Goal: Transaction & Acquisition: Purchase product/service

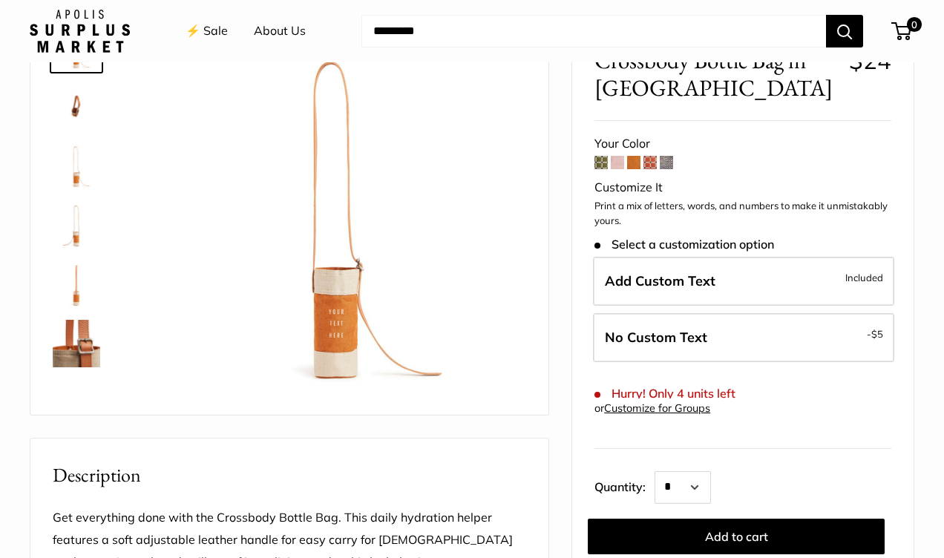
scroll to position [30, 0]
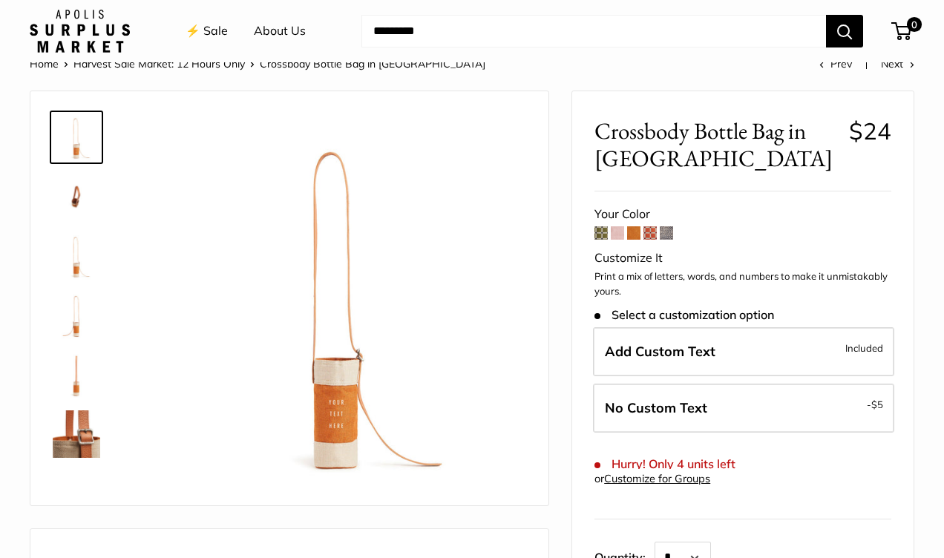
click at [619, 235] on span at bounding box center [617, 232] width 13 height 13
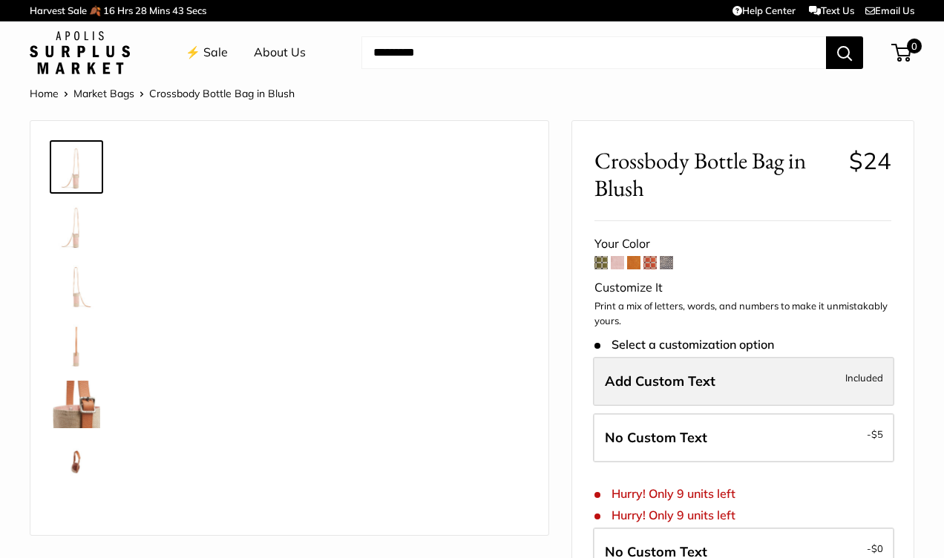
click at [681, 384] on span "Add Custom Text" at bounding box center [660, 381] width 111 height 17
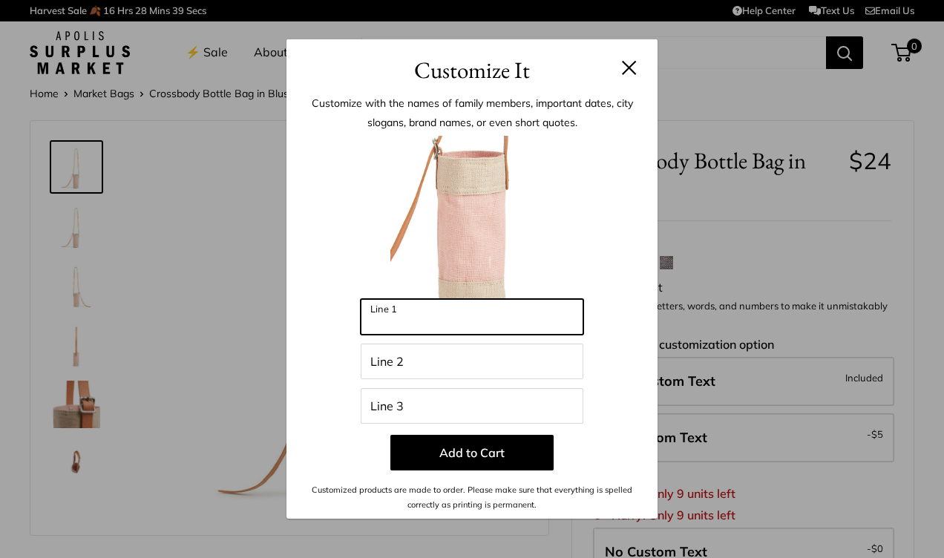
click at [511, 324] on input "Line 1" at bounding box center [472, 317] width 223 height 36
type input "****"
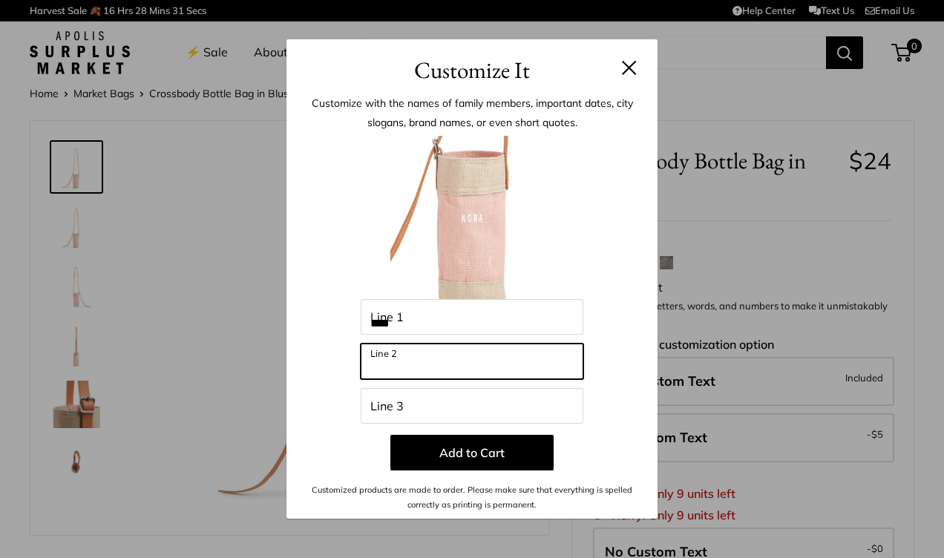
click at [458, 367] on input "Line 2" at bounding box center [472, 362] width 223 height 36
type input "*****"
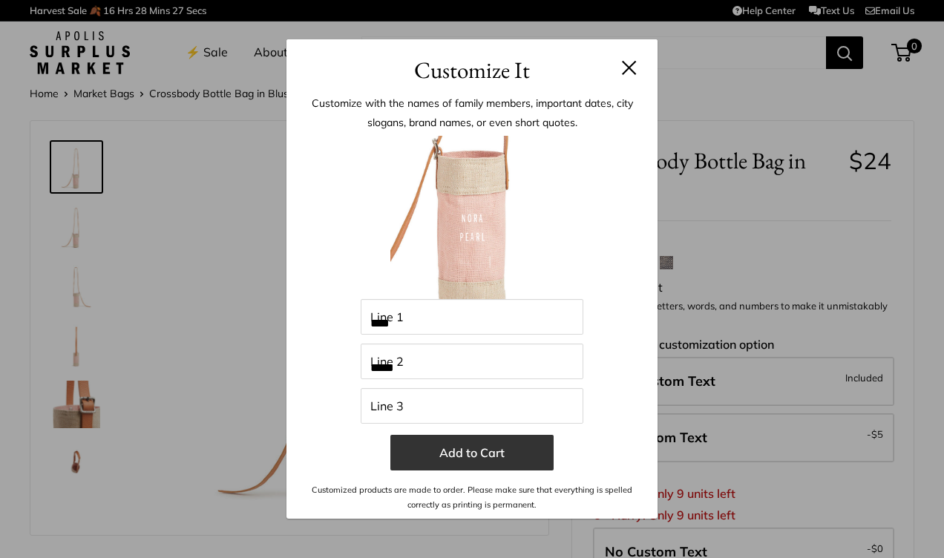
click at [508, 463] on button "Add to Cart" at bounding box center [471, 453] width 163 height 36
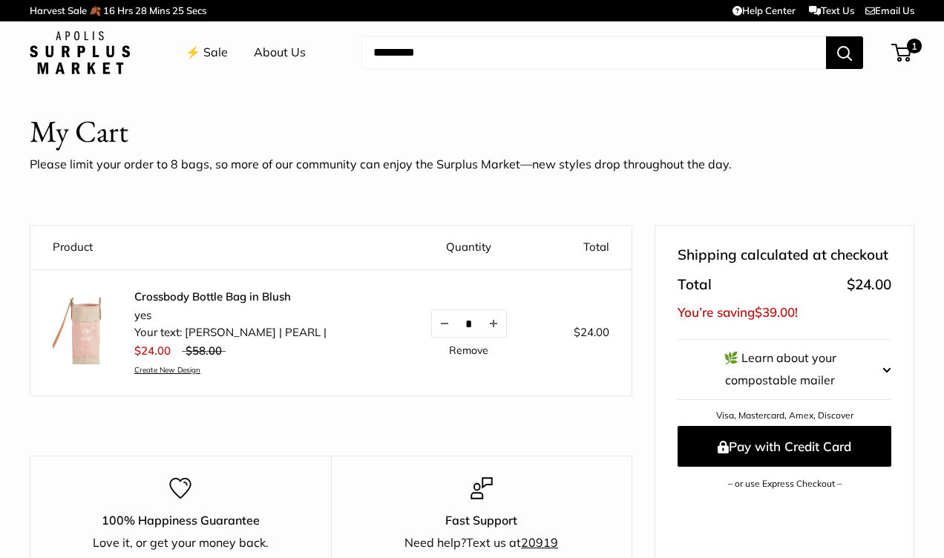
click at [88, 344] on img at bounding box center [86, 331] width 67 height 67
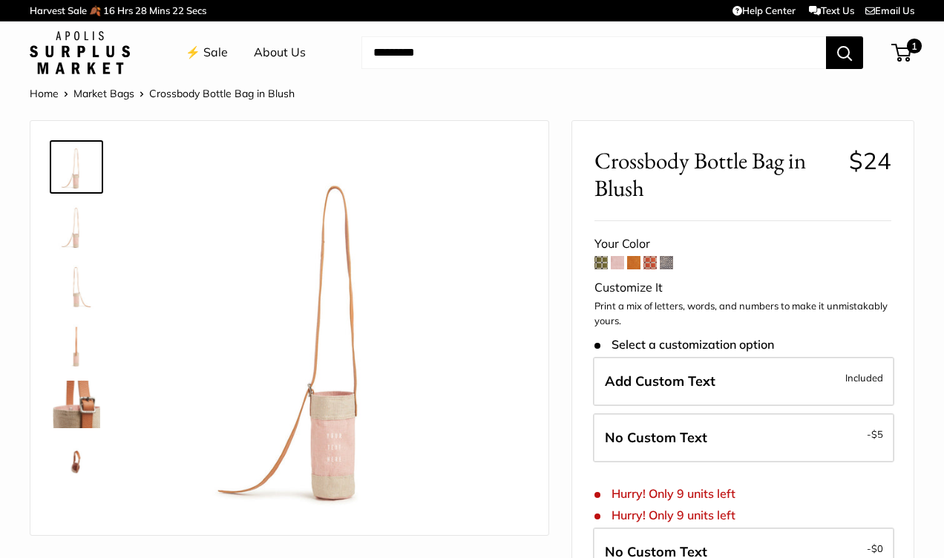
click at [81, 405] on img at bounding box center [77, 405] width 48 height 48
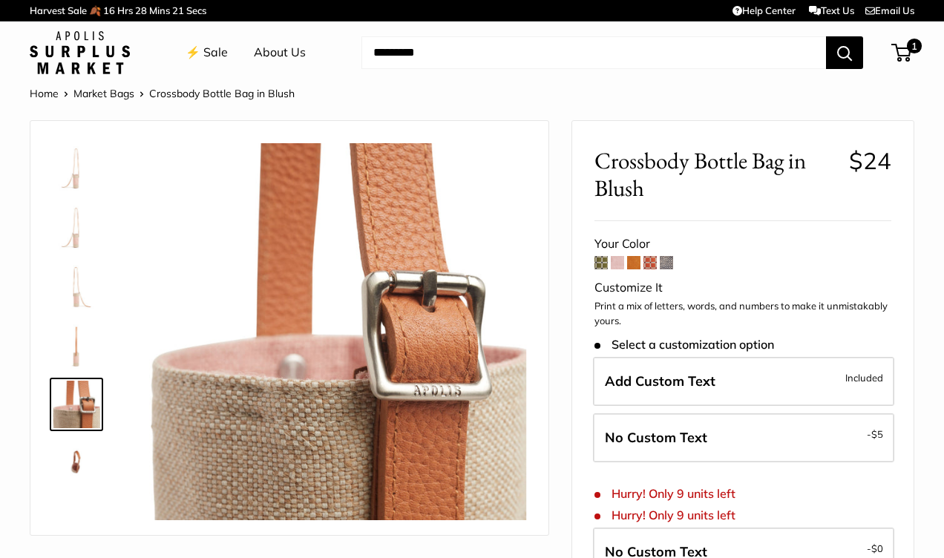
click at [85, 334] on img at bounding box center [77, 345] width 48 height 48
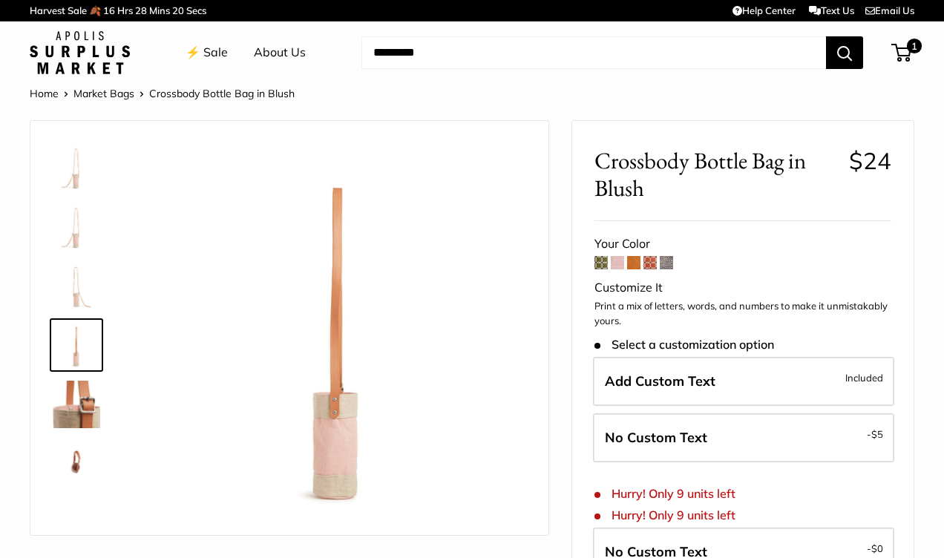
click at [70, 281] on img at bounding box center [77, 286] width 48 height 48
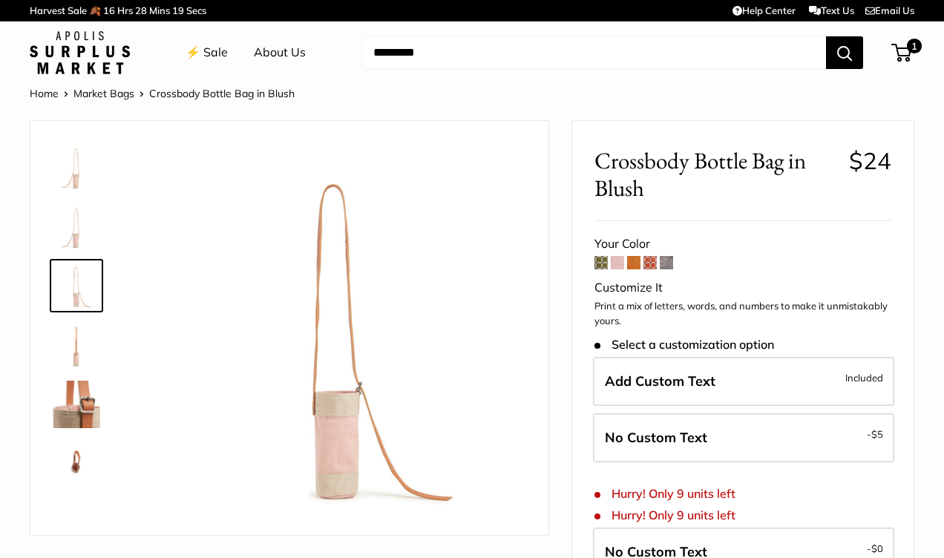
click at [77, 215] on img at bounding box center [77, 227] width 48 height 48
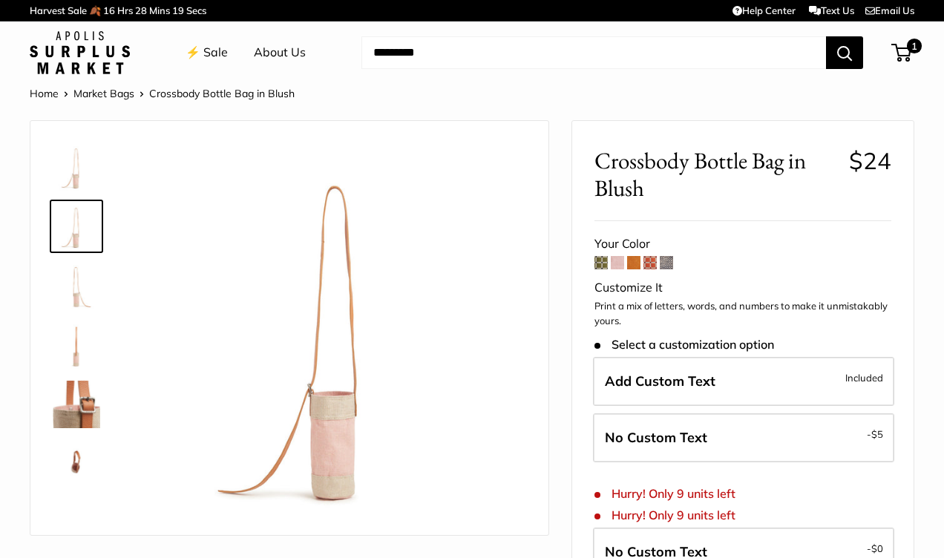
click at [79, 151] on img at bounding box center [77, 167] width 48 height 48
click at [597, 264] on span at bounding box center [601, 262] width 13 height 13
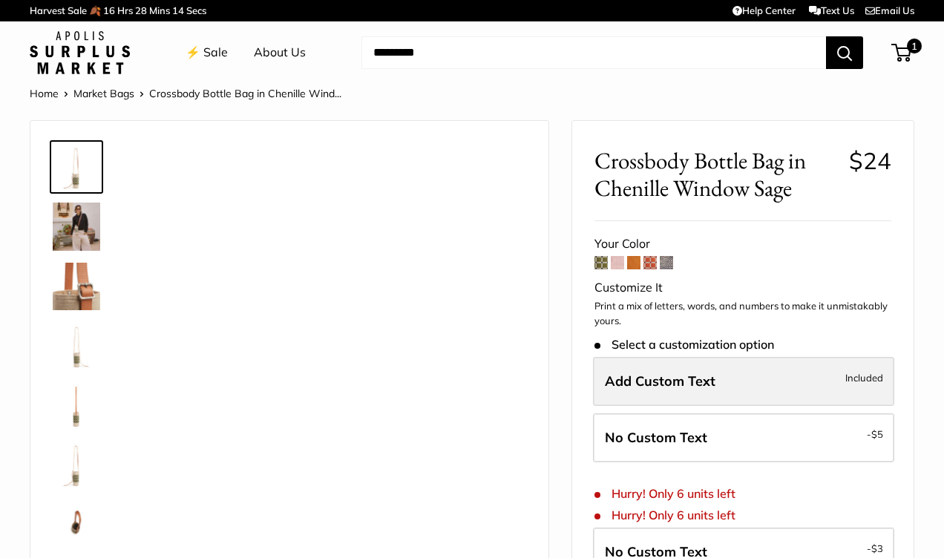
click at [635, 378] on span "Add Custom Text" at bounding box center [660, 381] width 111 height 17
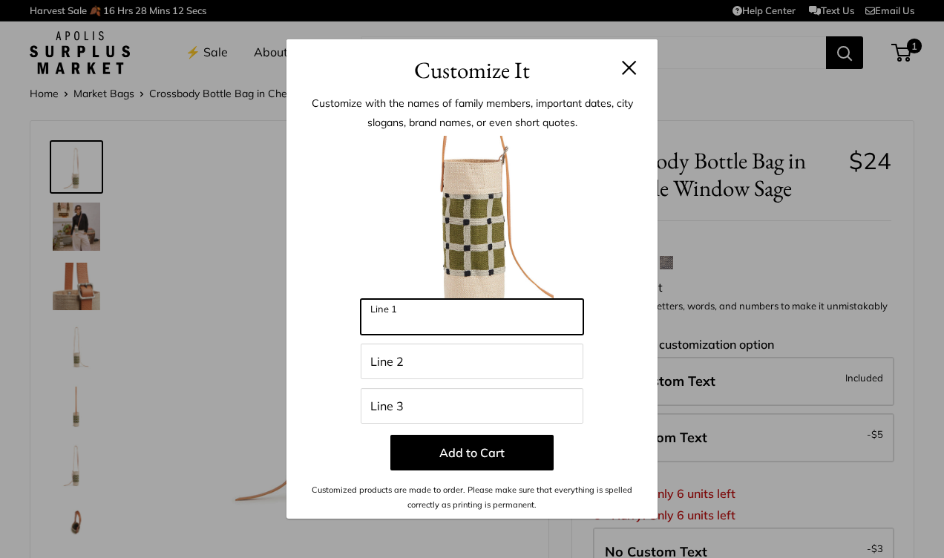
click at [512, 319] on input "Line 1" at bounding box center [472, 317] width 223 height 36
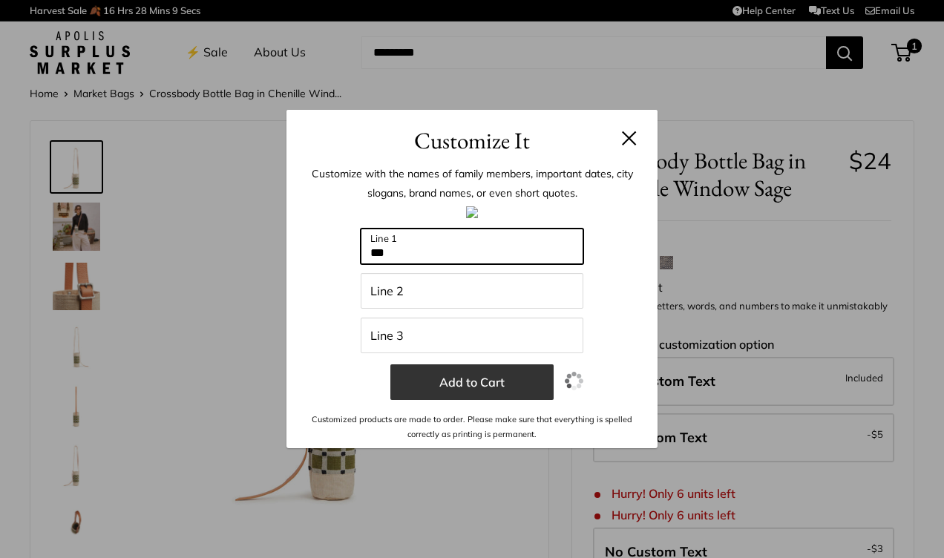
type input "***"
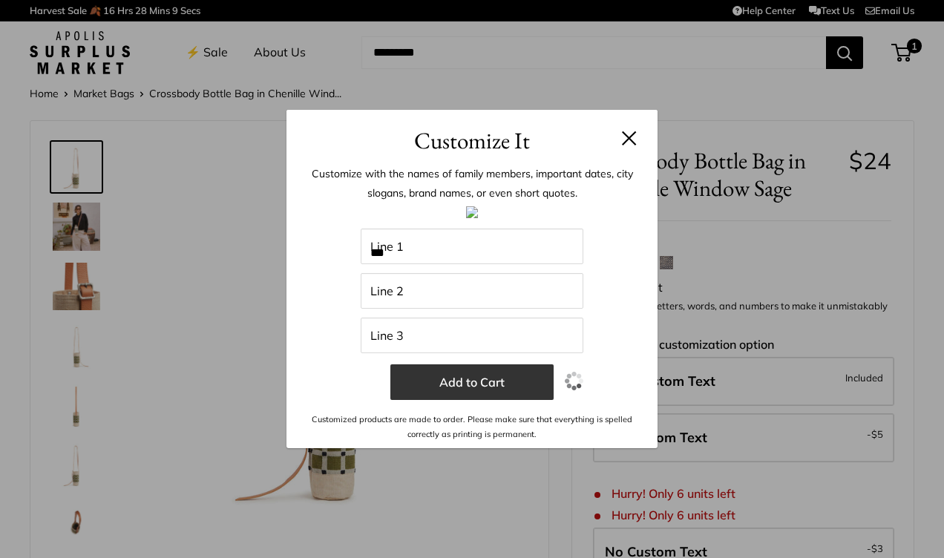
click at [471, 380] on button "Add to Cart" at bounding box center [471, 382] width 163 height 36
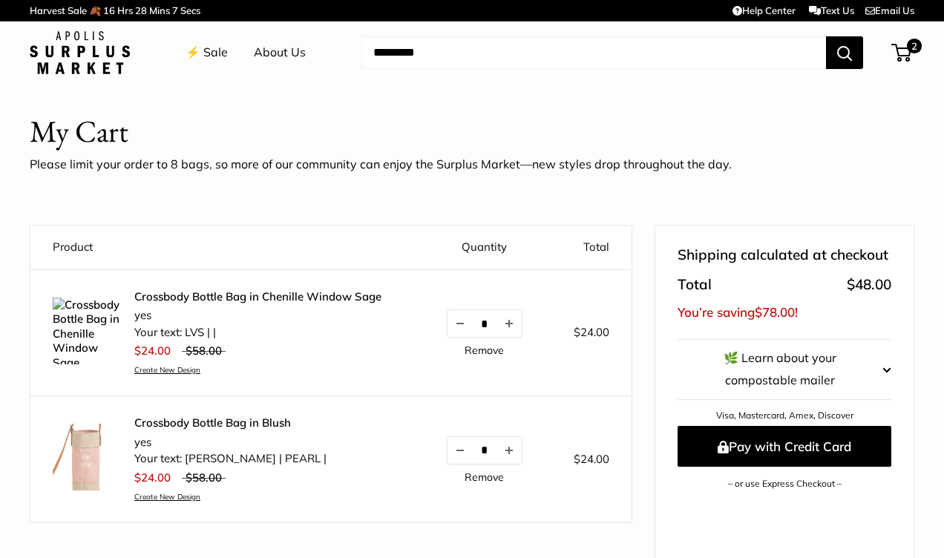
click at [171, 298] on link "Crossbody Bottle Bag in Chenille Window Sage" at bounding box center [257, 296] width 247 height 15
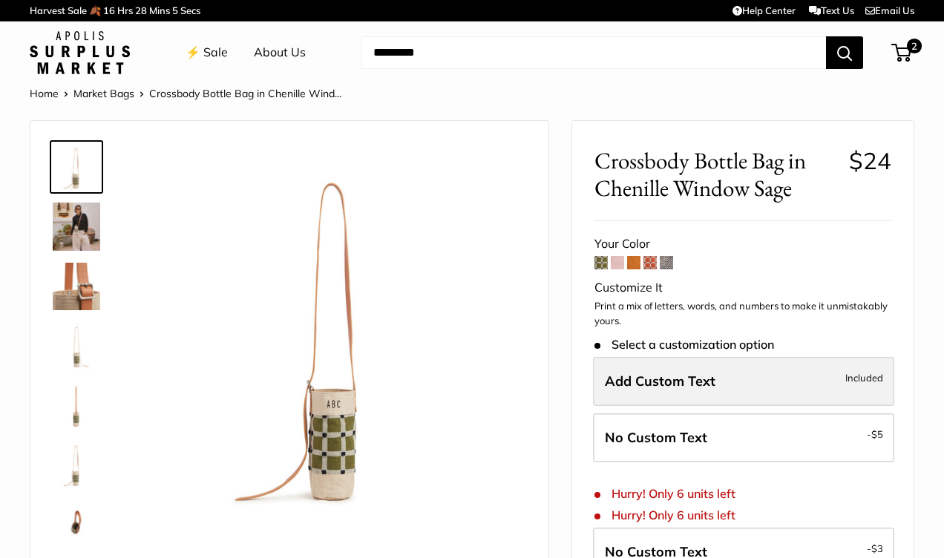
click at [670, 386] on span "Add Custom Text" at bounding box center [660, 381] width 111 height 17
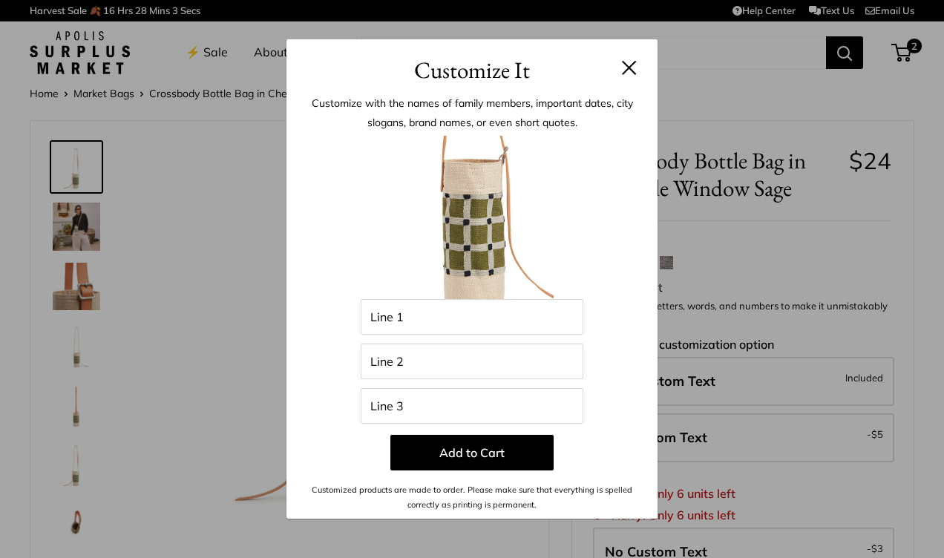
click at [520, 335] on div "Enter 9 letters Line 1 Line 2 Line 3 Add to Cart Customized products are made t…" at bounding box center [472, 324] width 327 height 377
click at [512, 319] on input "Line 1" at bounding box center [472, 317] width 223 height 36
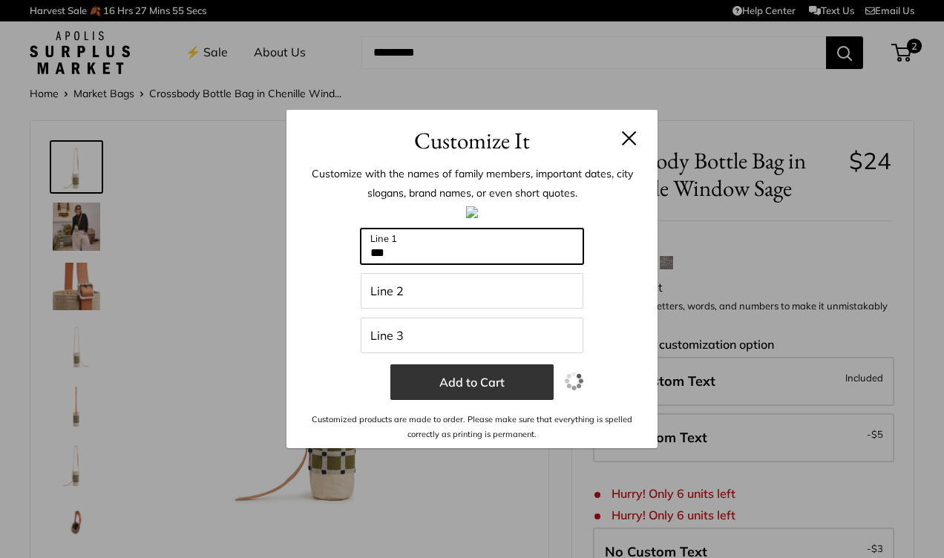
type input "***"
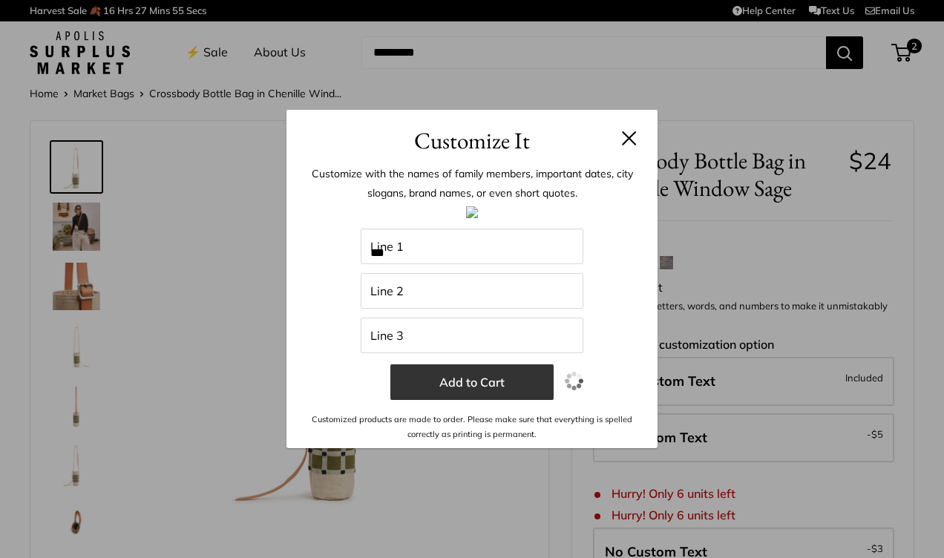
click at [464, 379] on button "Add to Cart" at bounding box center [471, 382] width 163 height 36
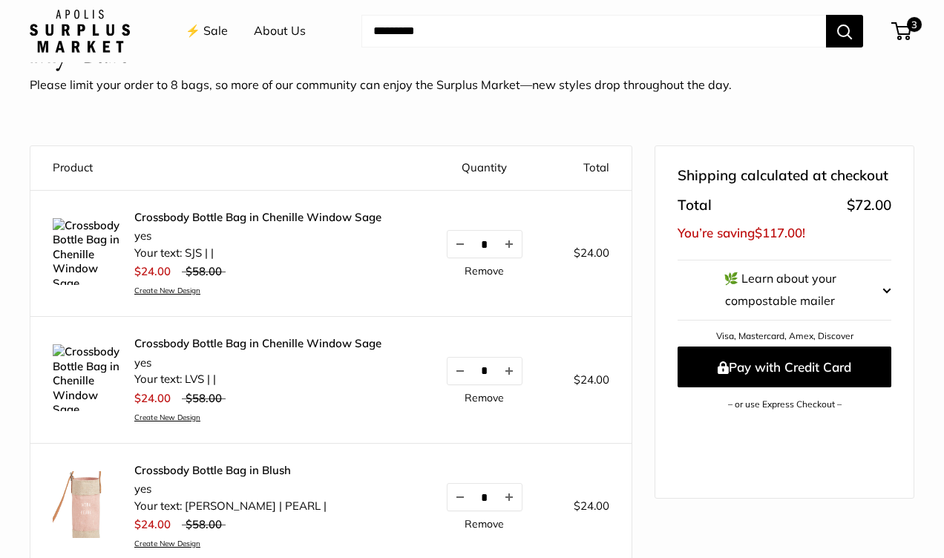
scroll to position [90, 0]
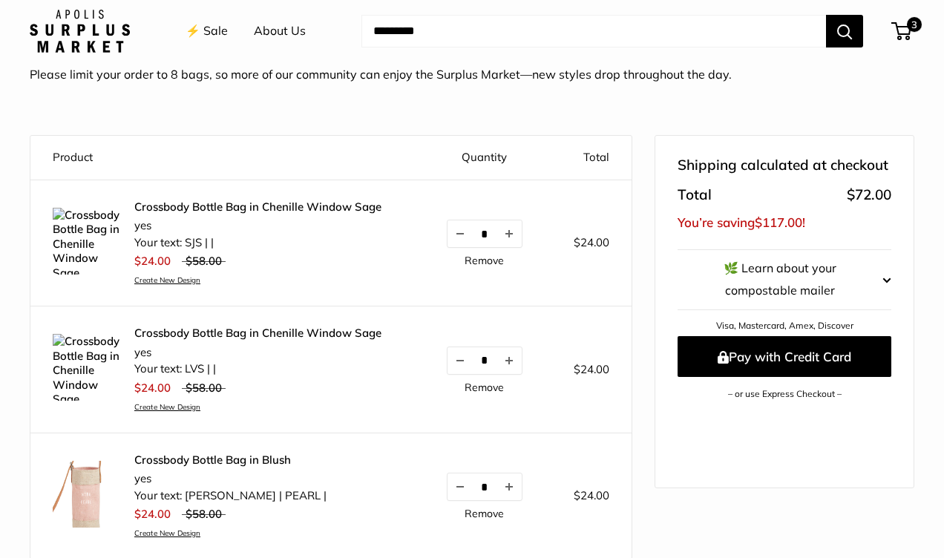
click at [211, 209] on link "Crossbody Bottle Bag in Chenille Window Sage" at bounding box center [257, 207] width 247 height 15
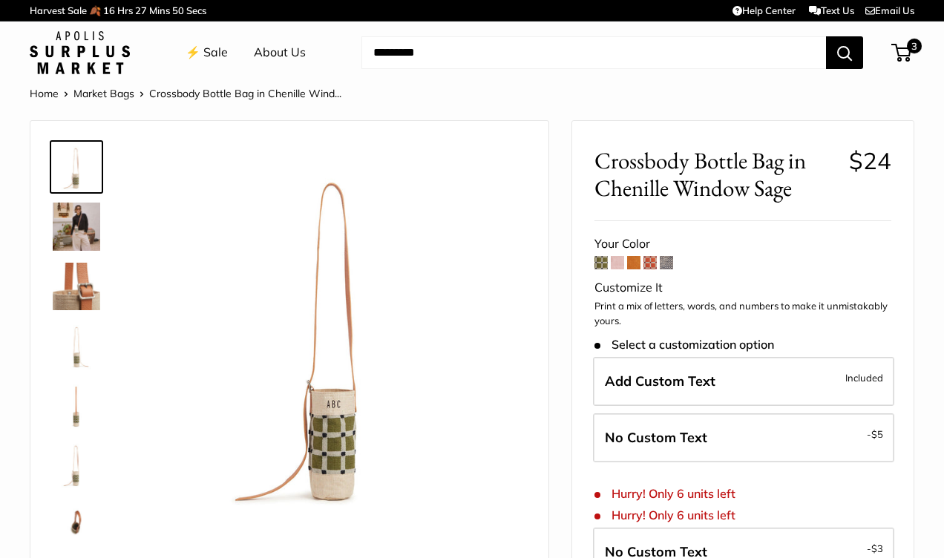
click at [650, 261] on span at bounding box center [650, 262] width 13 height 13
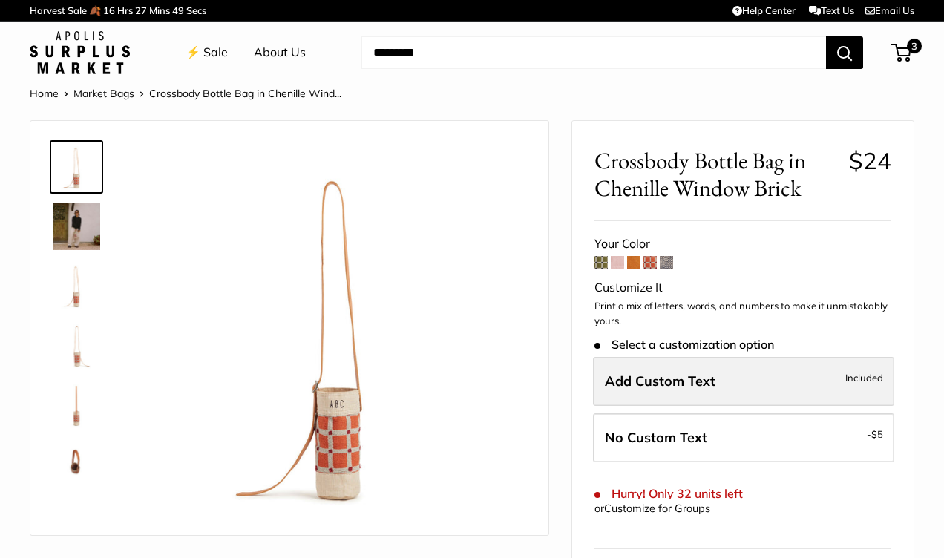
click at [641, 376] on span "Add Custom Text" at bounding box center [660, 381] width 111 height 17
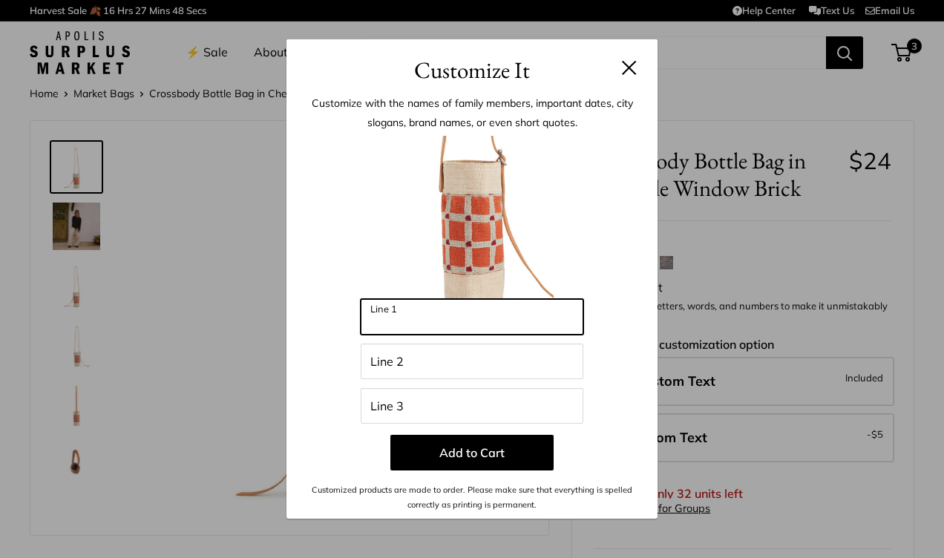
click at [477, 318] on input "Line 1" at bounding box center [472, 317] width 223 height 36
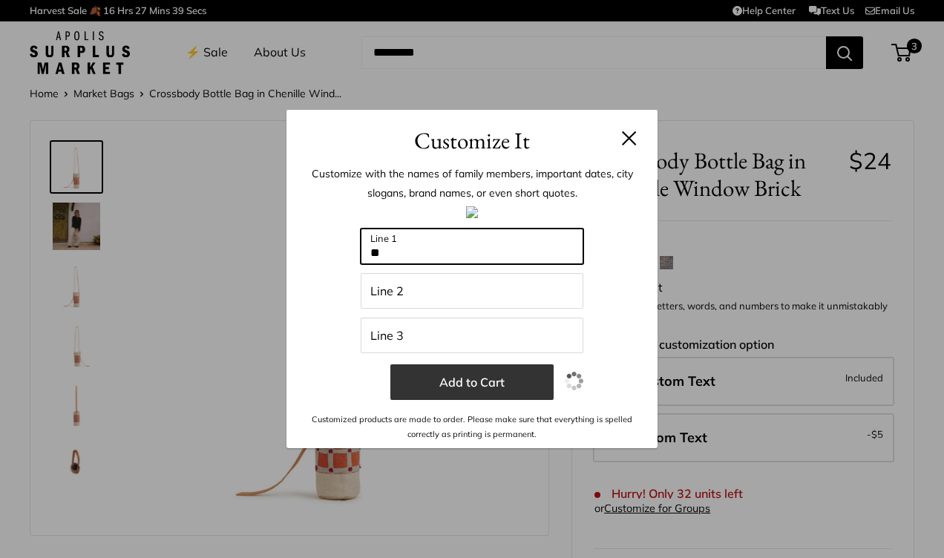
type input "**"
click at [479, 379] on button "Add to Cart" at bounding box center [471, 382] width 163 height 36
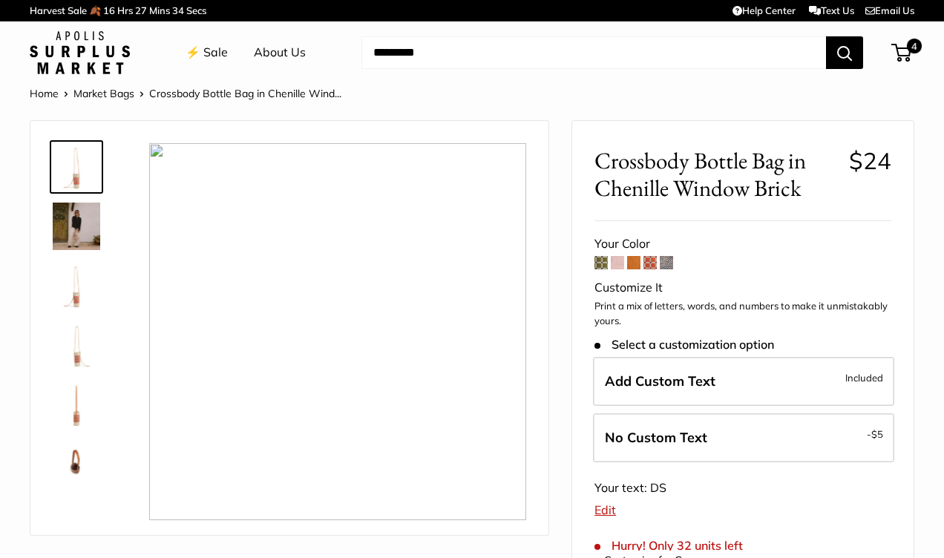
click at [648, 264] on span at bounding box center [650, 262] width 13 height 13
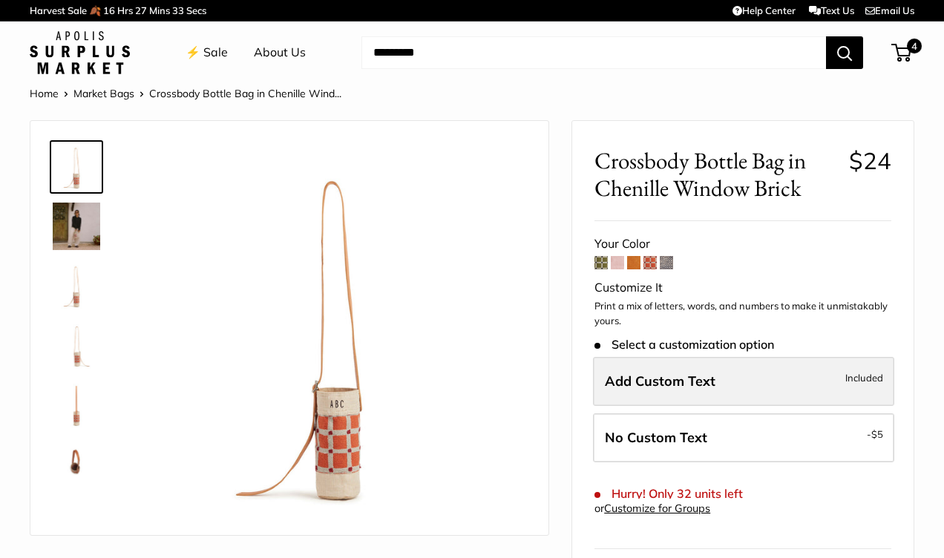
click at [645, 384] on span "Add Custom Text" at bounding box center [660, 381] width 111 height 17
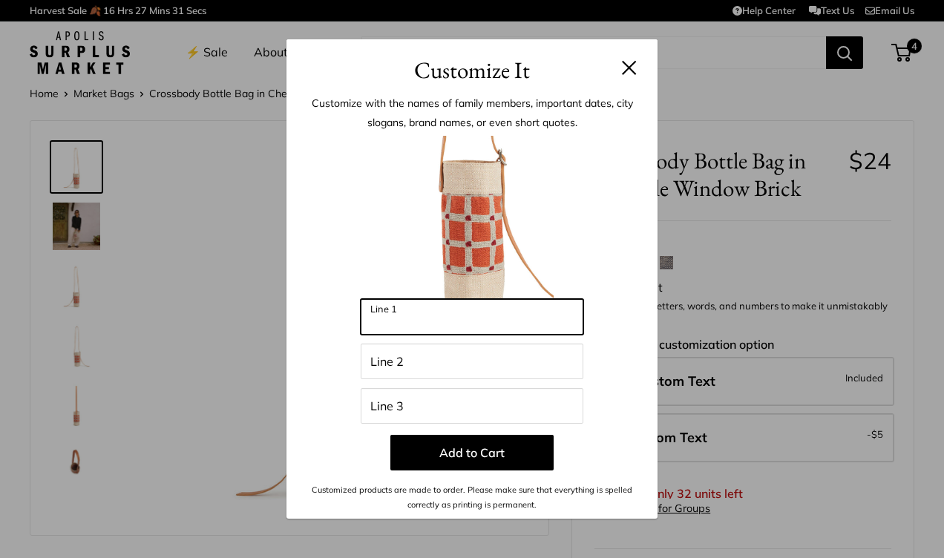
click at [531, 321] on input "Line 1" at bounding box center [472, 317] width 223 height 36
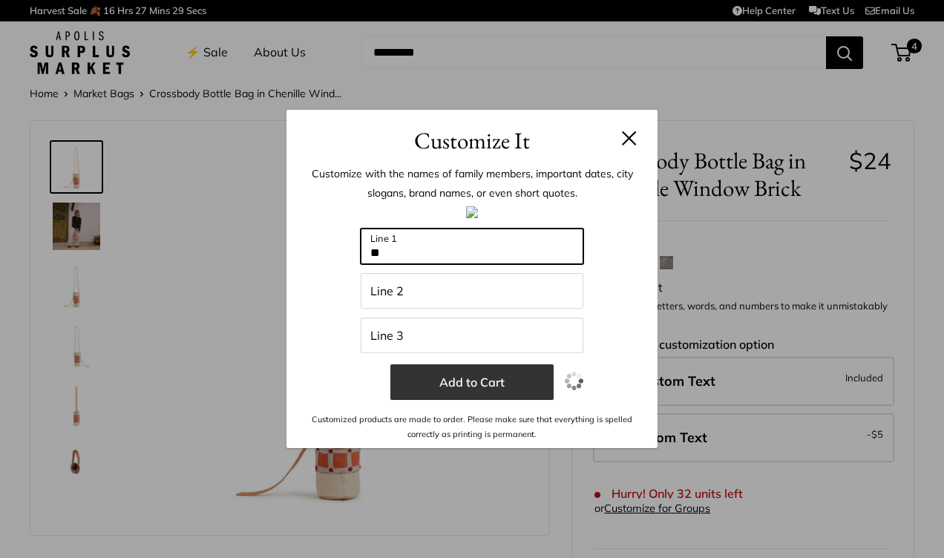
type input "**"
click at [492, 387] on button "Add to Cart" at bounding box center [471, 382] width 163 height 36
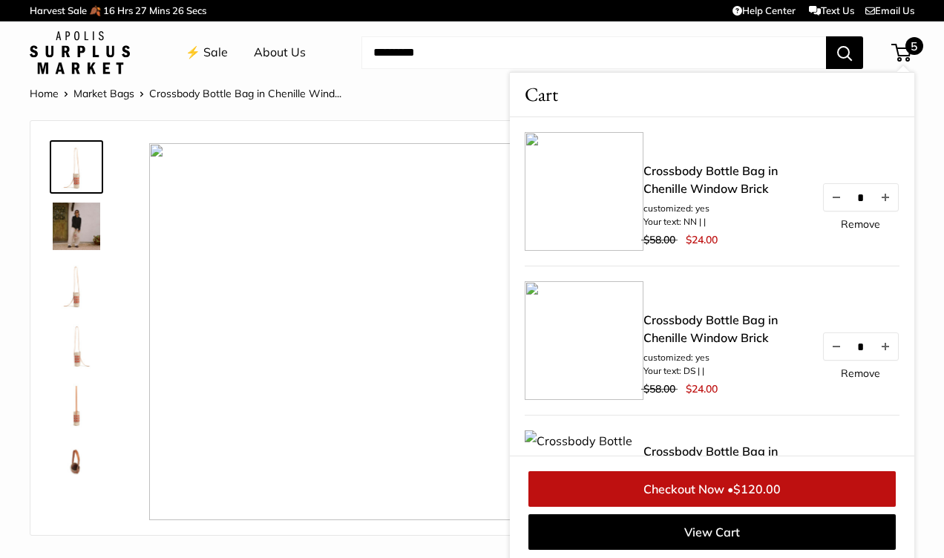
scroll to position [3, 0]
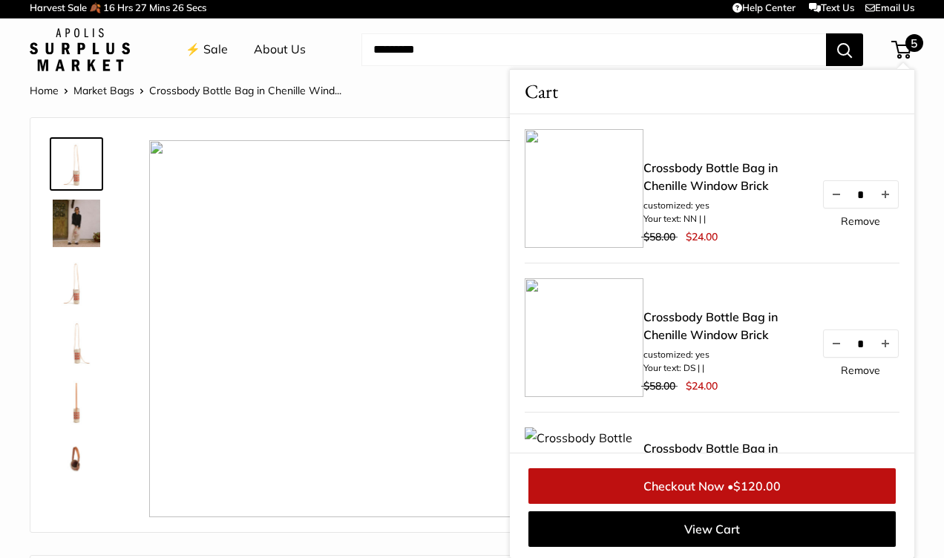
click at [605, 48] on input "Search..." at bounding box center [593, 49] width 465 height 33
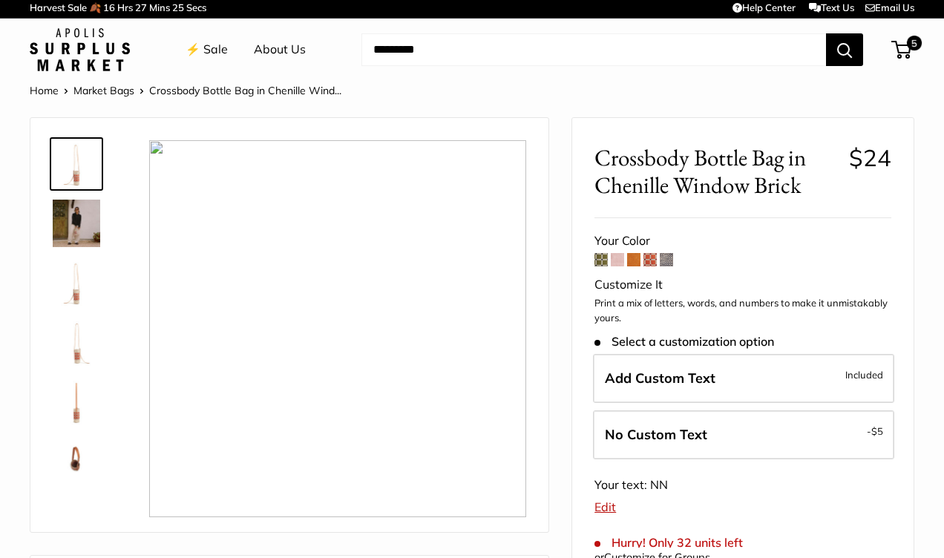
click at [615, 256] on span at bounding box center [617, 259] width 13 height 13
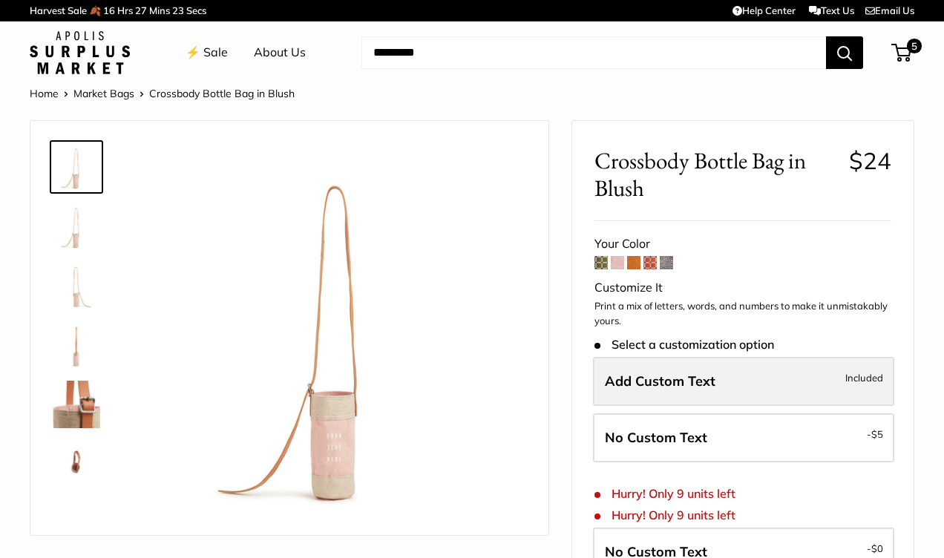
click at [646, 371] on label "Add Custom Text Included" at bounding box center [743, 381] width 301 height 49
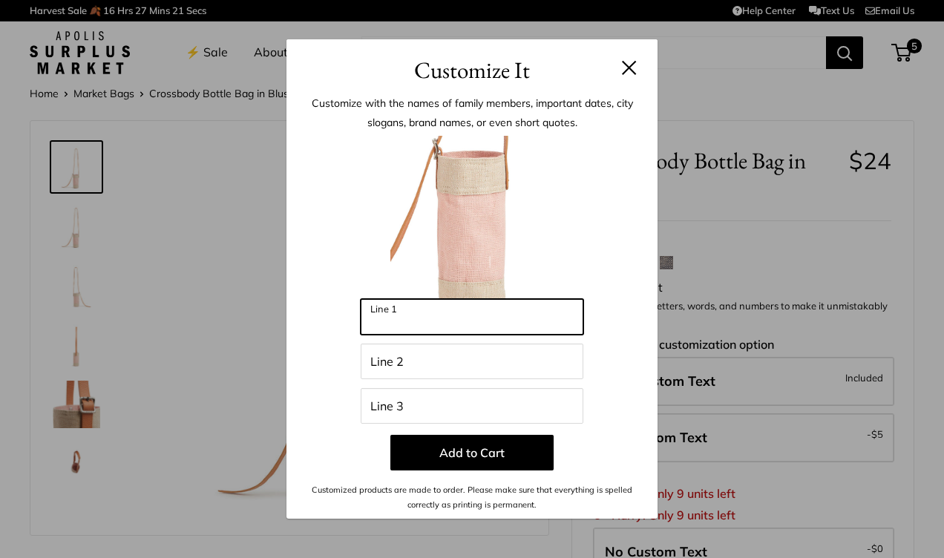
click at [504, 318] on input "Line 1" at bounding box center [472, 317] width 223 height 36
type input "***"
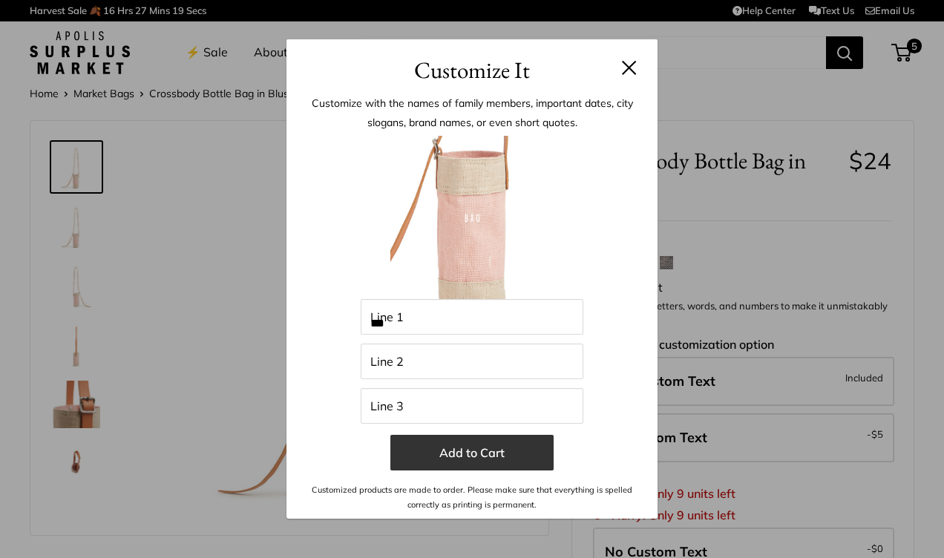
click at [489, 442] on button "Add to Cart" at bounding box center [471, 453] width 163 height 36
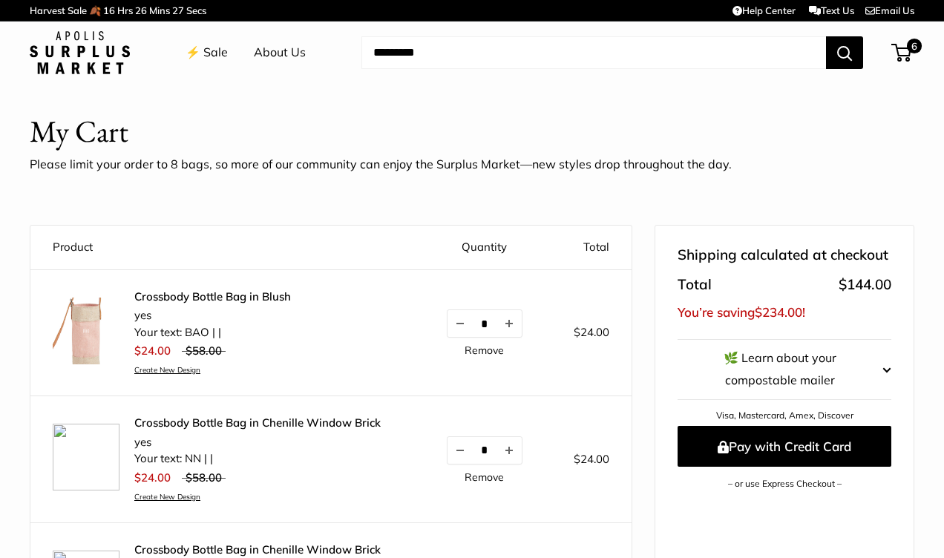
click at [192, 293] on link "Crossbody Bottle Bag in Blush" at bounding box center [212, 296] width 157 height 15
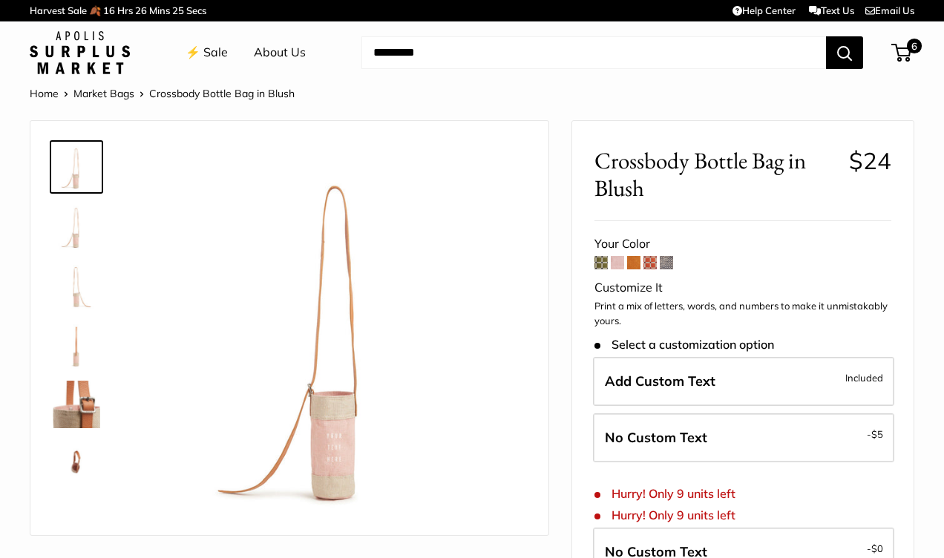
click at [600, 262] on span at bounding box center [601, 262] width 13 height 13
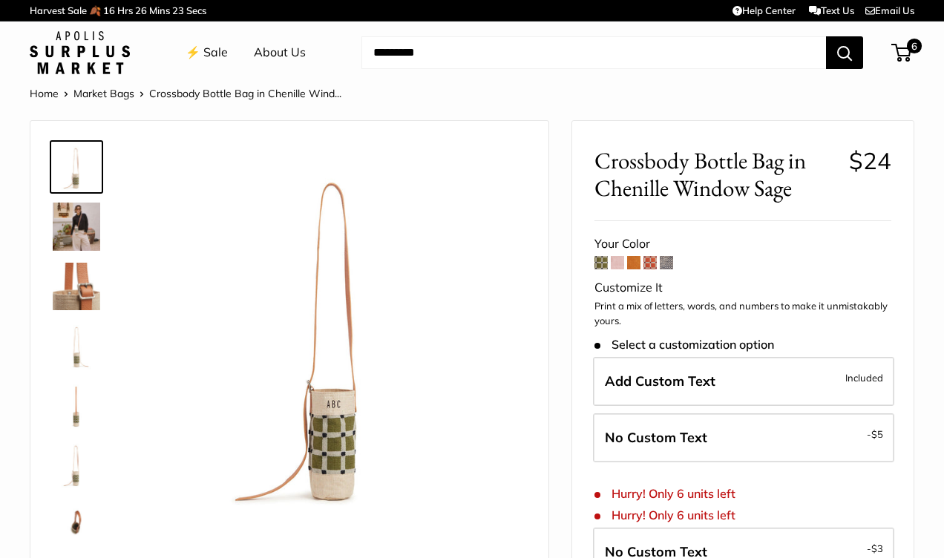
click at [655, 261] on span at bounding box center [650, 262] width 13 height 13
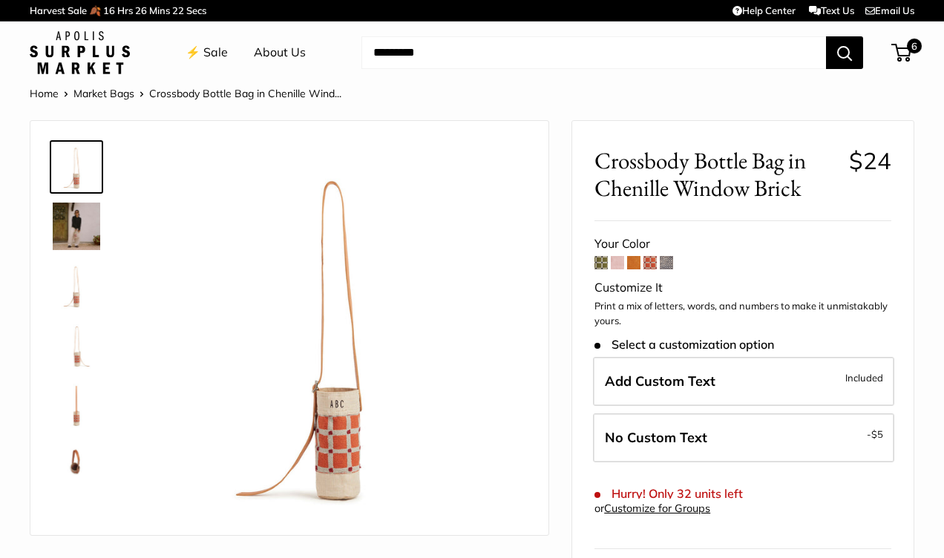
click at [635, 261] on span at bounding box center [633, 262] width 13 height 13
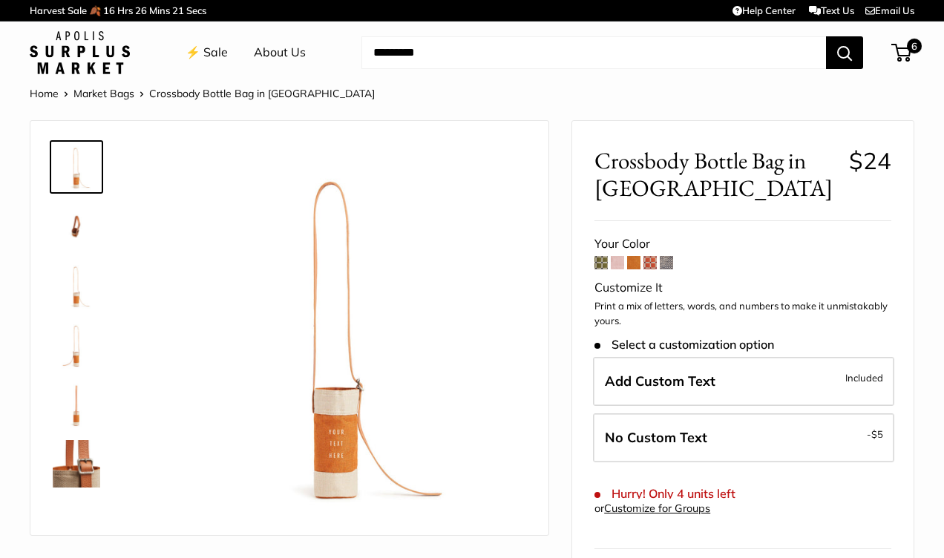
click at [616, 261] on span at bounding box center [617, 262] width 13 height 13
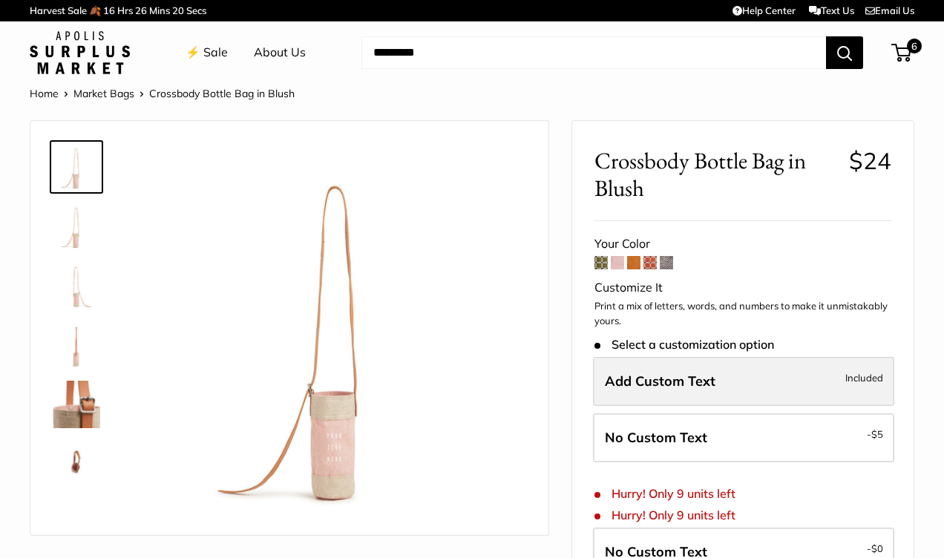
click at [638, 382] on span "Add Custom Text" at bounding box center [660, 381] width 111 height 17
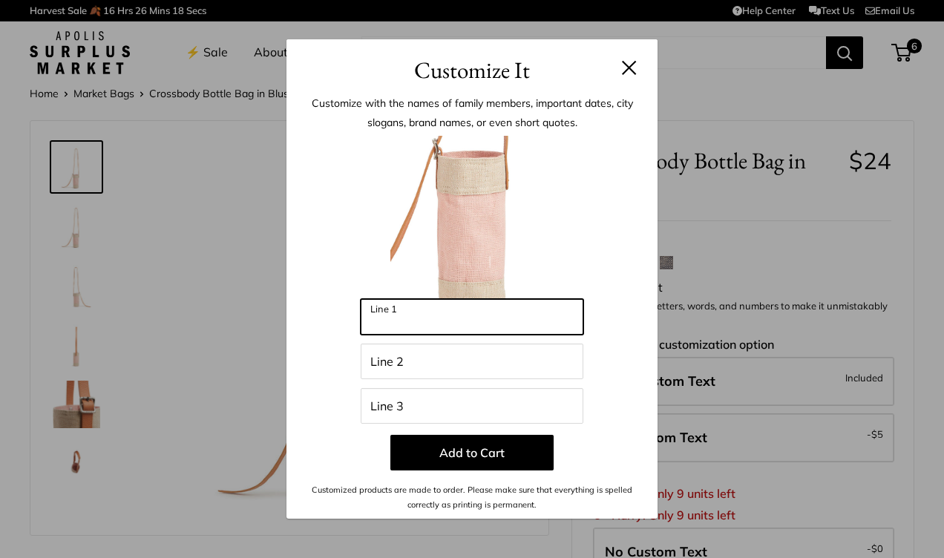
click at [468, 317] on input "Line 1" at bounding box center [472, 317] width 223 height 36
type input "********"
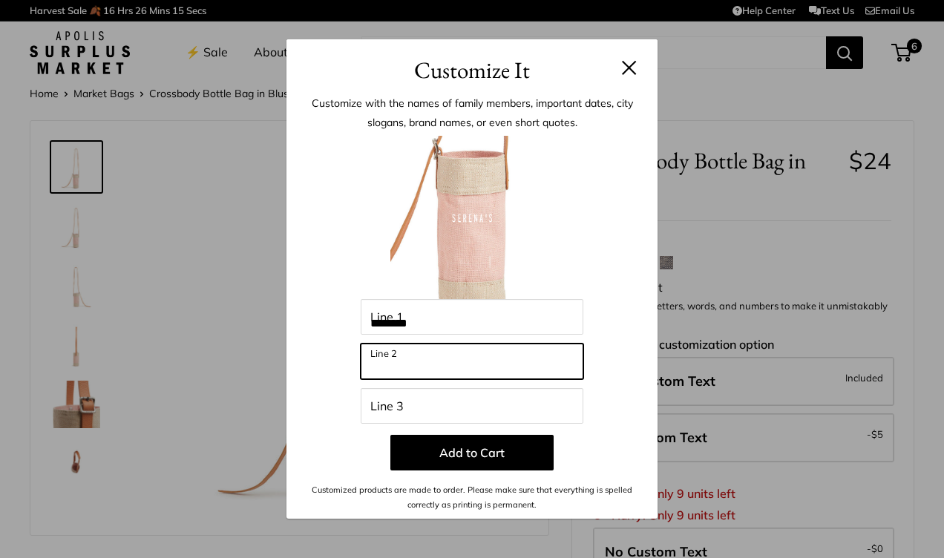
click at [419, 349] on input "Line 2" at bounding box center [472, 362] width 223 height 36
type input "***"
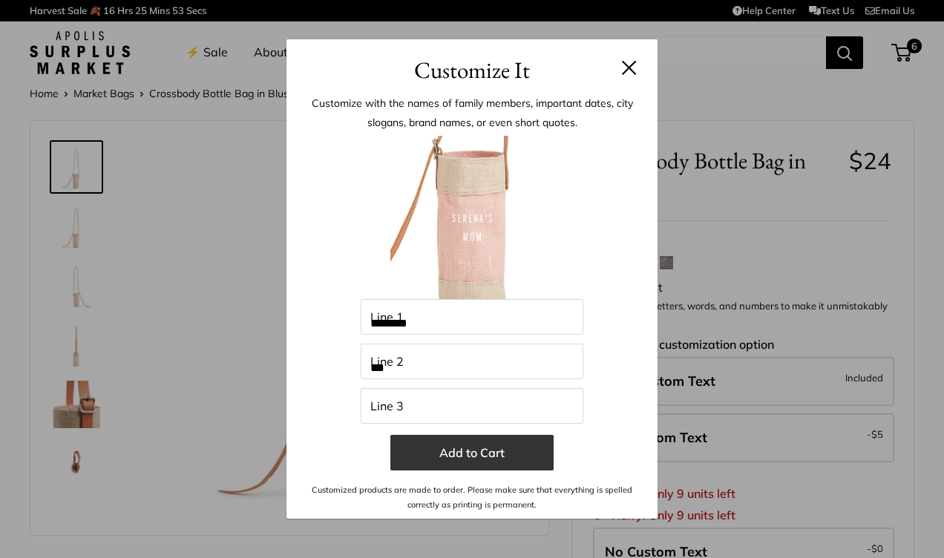
click at [471, 465] on button "Add to Cart" at bounding box center [471, 453] width 163 height 36
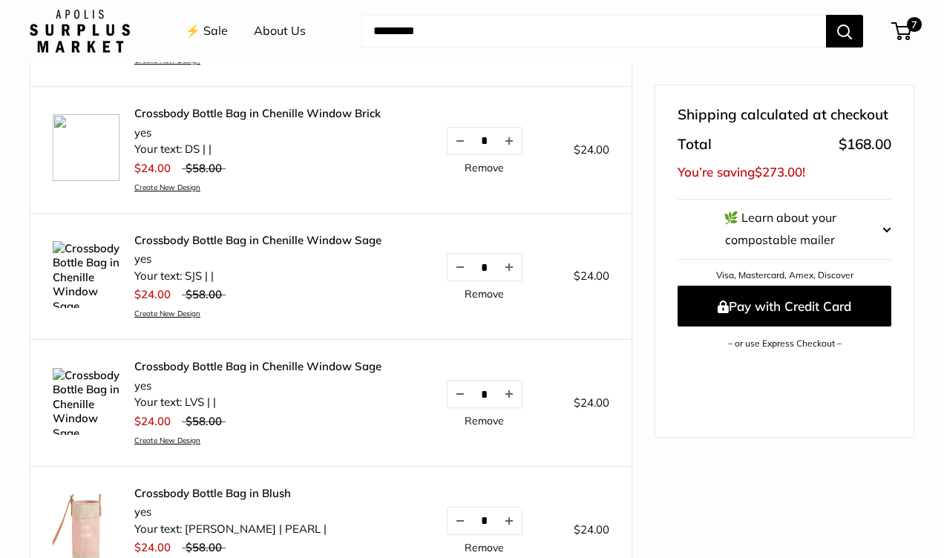
scroll to position [572, 0]
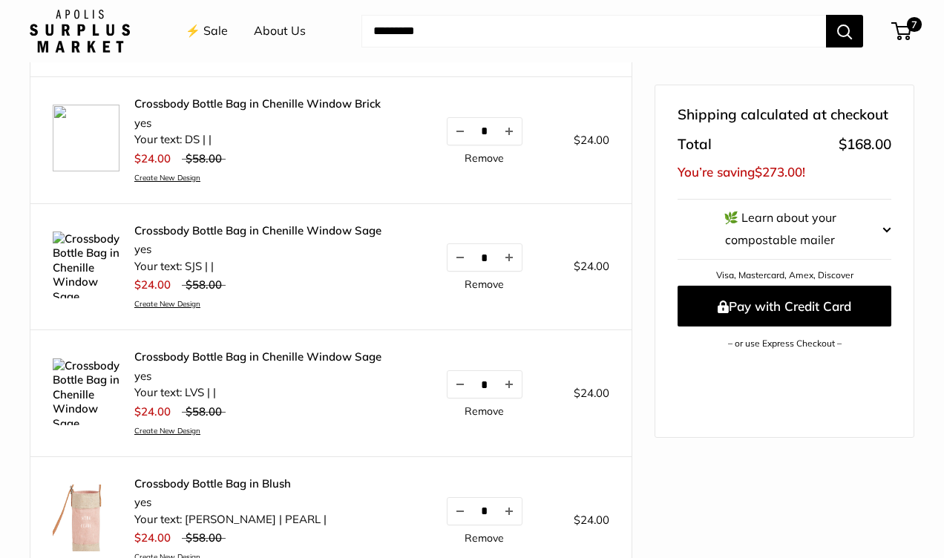
click at [273, 229] on link "Crossbody Bottle Bag in Chenille Window Sage" at bounding box center [257, 230] width 247 height 15
click at [178, 308] on link "Create New Design" at bounding box center [257, 304] width 247 height 10
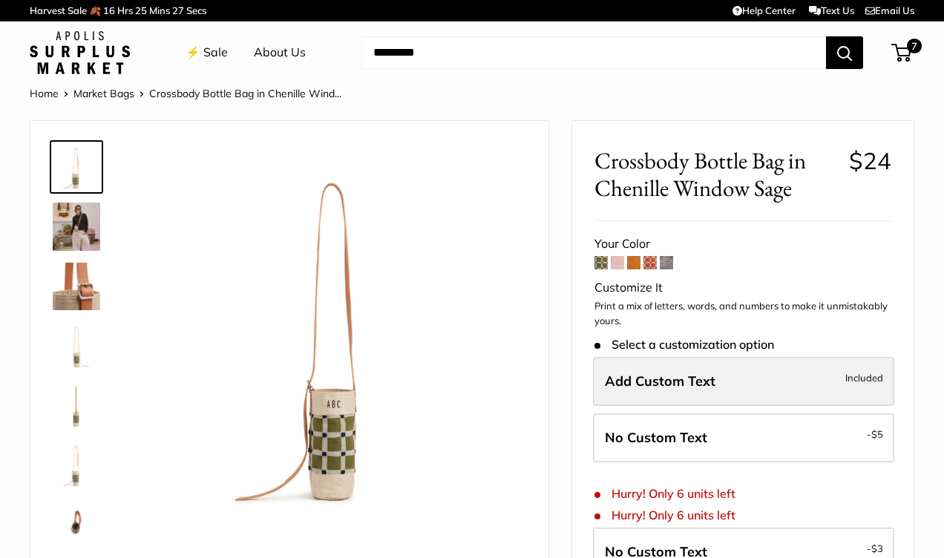
click at [665, 372] on label "Add Custom Text Included" at bounding box center [743, 381] width 301 height 49
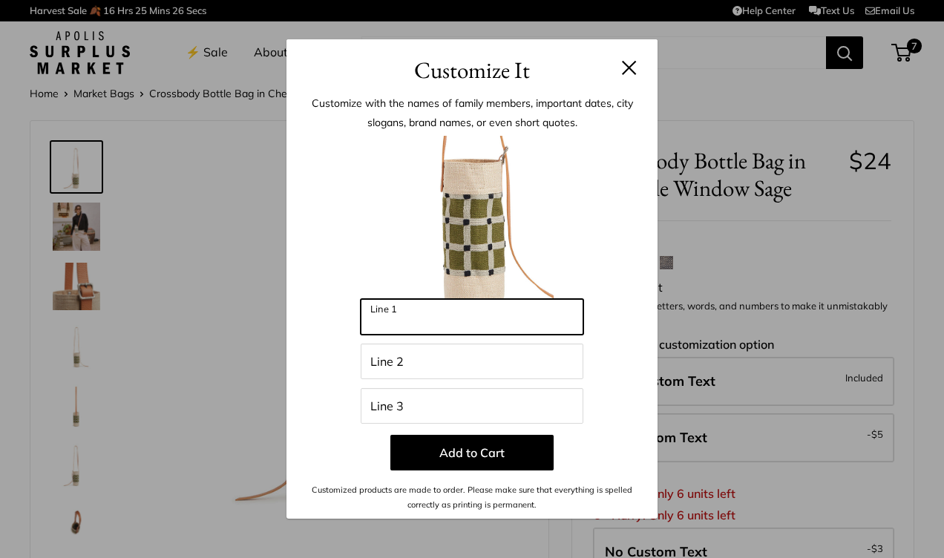
click at [514, 307] on input "Line 1" at bounding box center [472, 317] width 223 height 36
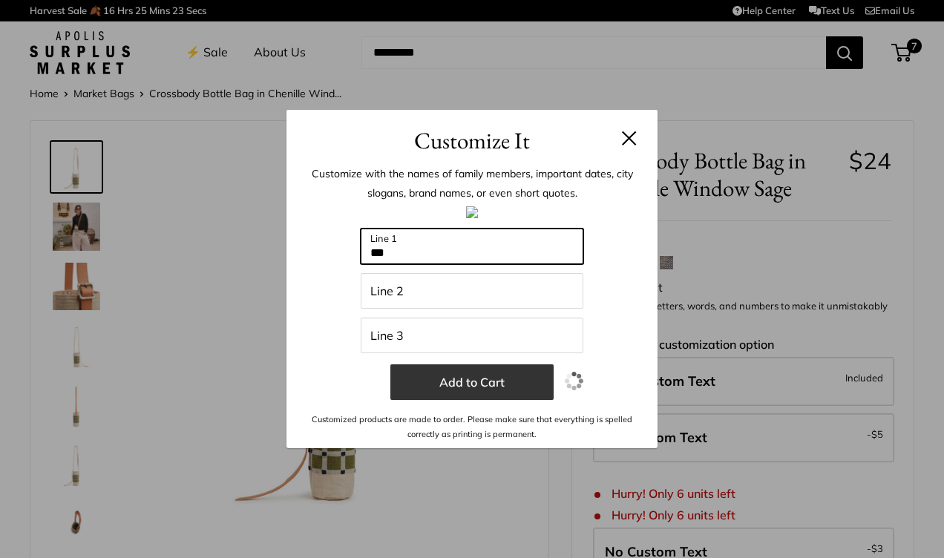
type input "***"
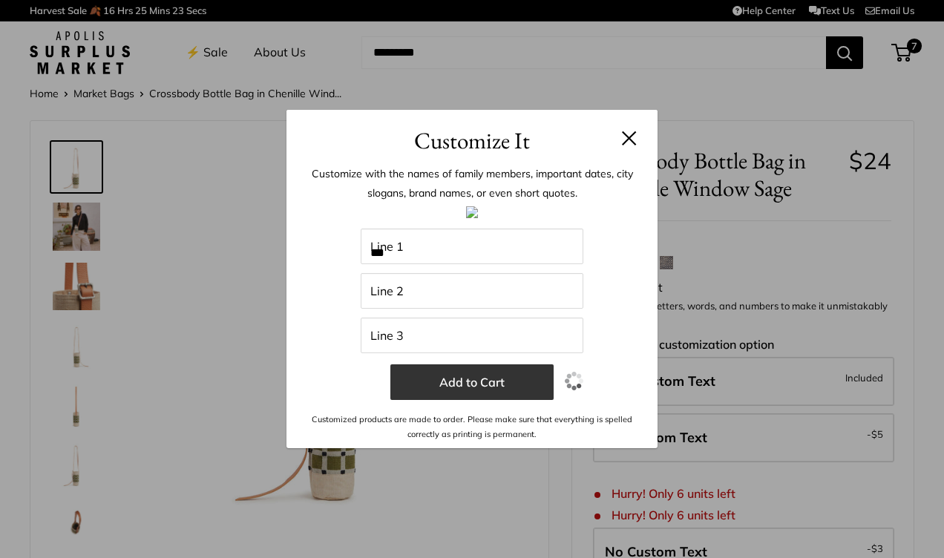
click at [487, 389] on button "Add to Cart" at bounding box center [471, 382] width 163 height 36
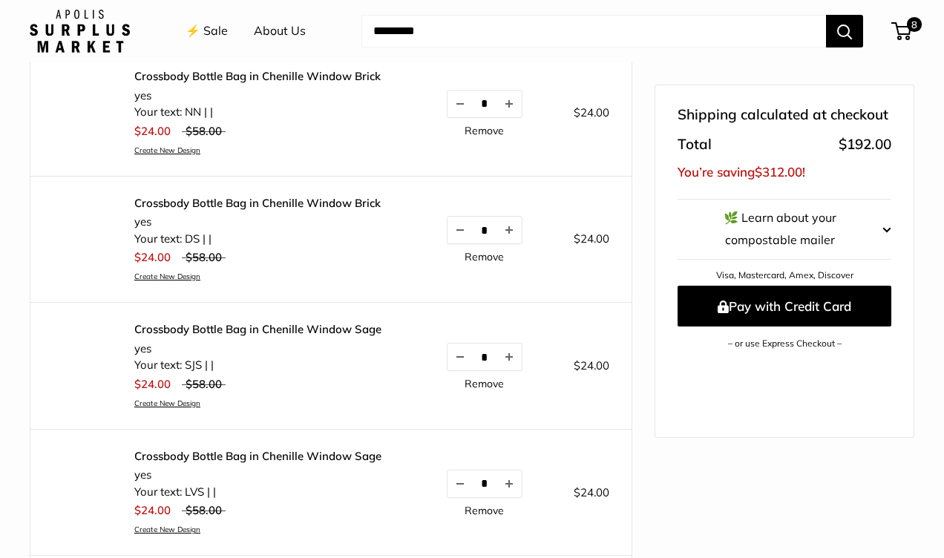
scroll to position [600, 0]
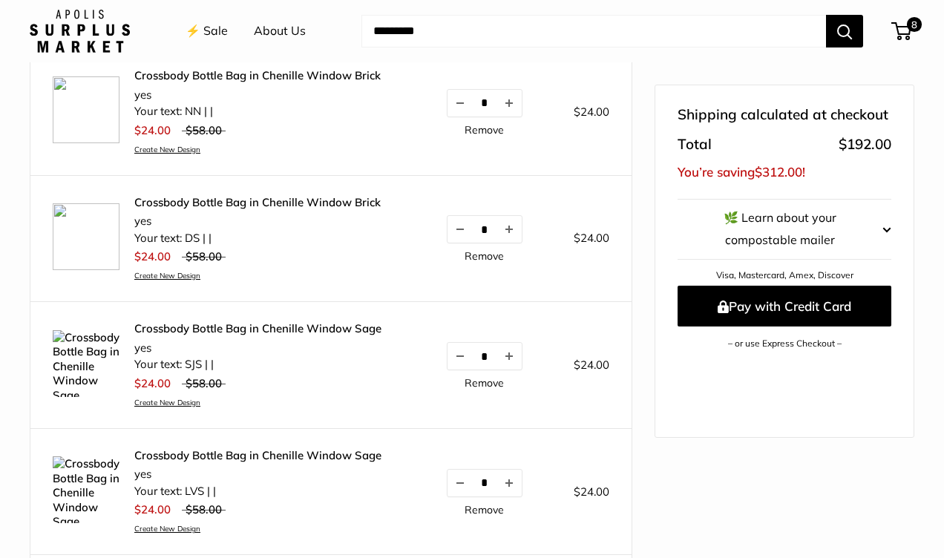
click at [485, 380] on link "Remove" at bounding box center [484, 383] width 39 height 10
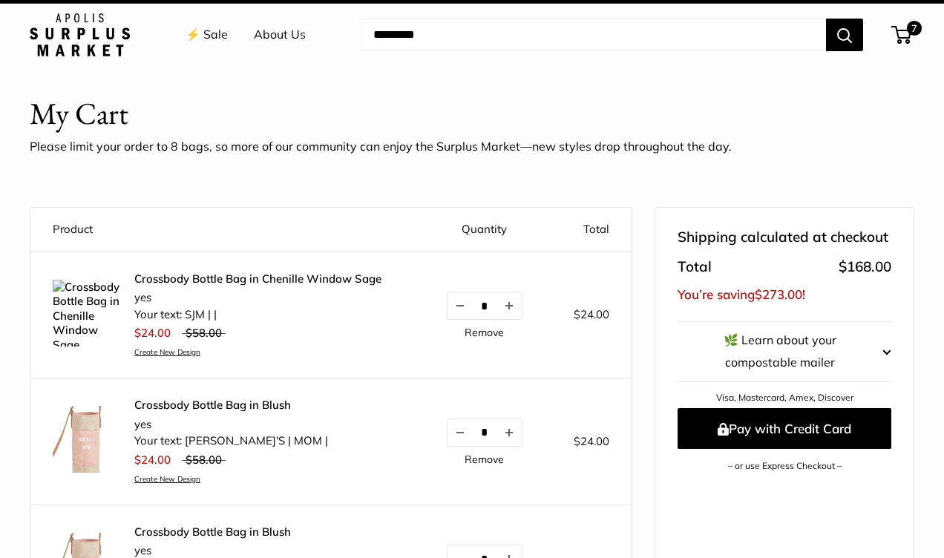
scroll to position [0, 0]
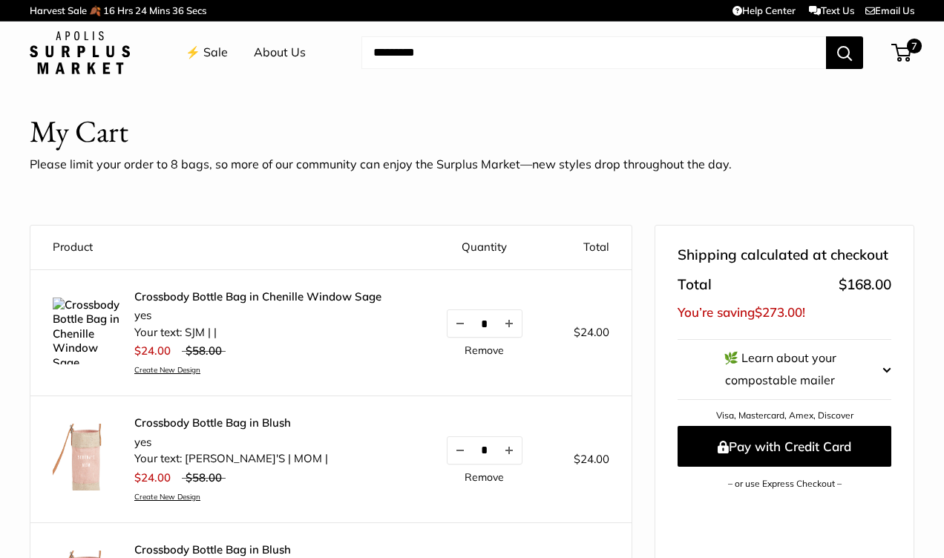
click at [183, 292] on link "Crossbody Bottle Bag in Chenille Window Sage" at bounding box center [257, 296] width 247 height 15
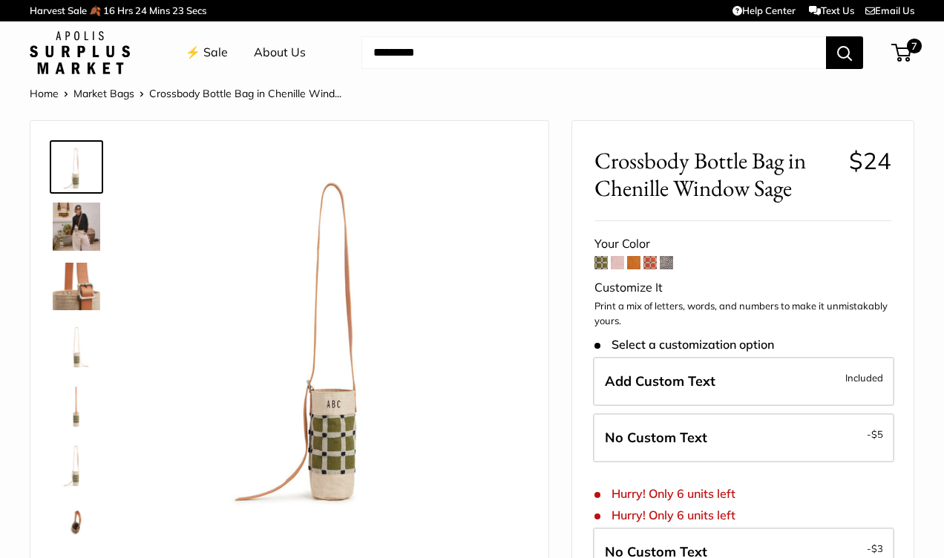
click at [602, 261] on span at bounding box center [601, 262] width 13 height 13
click at [622, 264] on span at bounding box center [617, 262] width 13 height 13
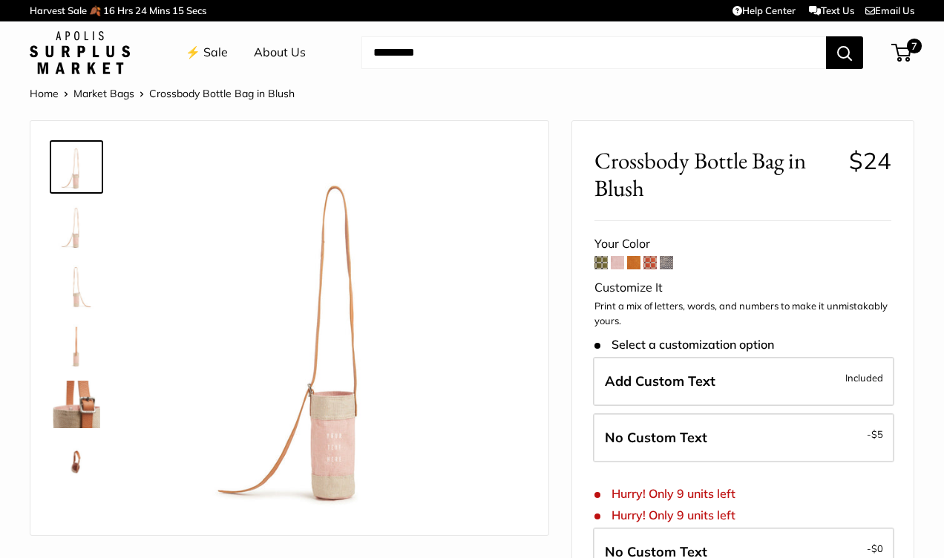
click at [655, 265] on span at bounding box center [650, 262] width 13 height 13
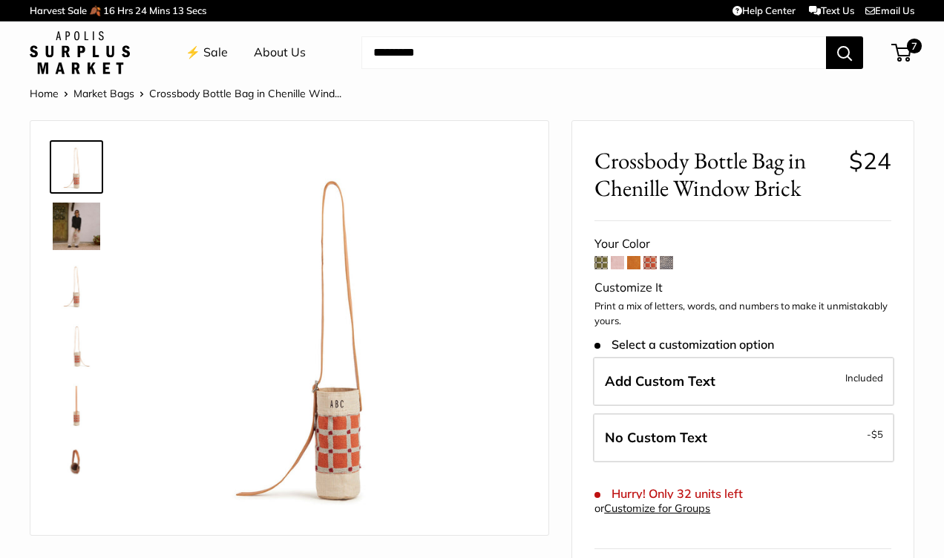
click at [636, 262] on span at bounding box center [633, 262] width 13 height 13
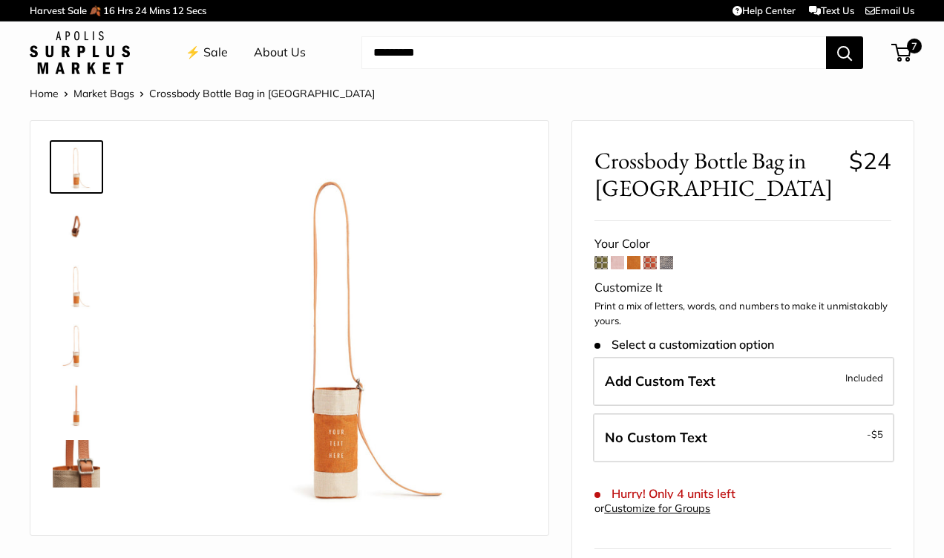
click at [606, 266] on span at bounding box center [601, 262] width 13 height 13
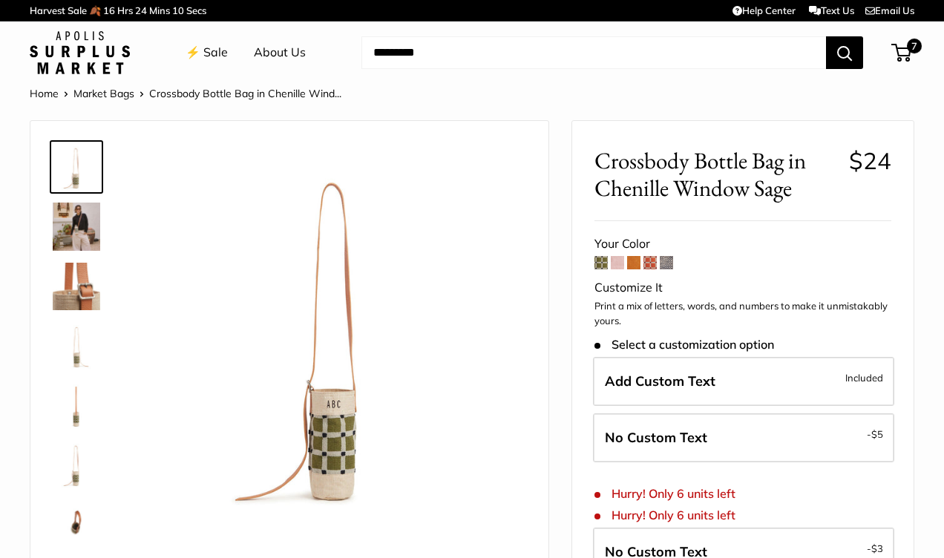
click at [618, 268] on span at bounding box center [617, 262] width 13 height 13
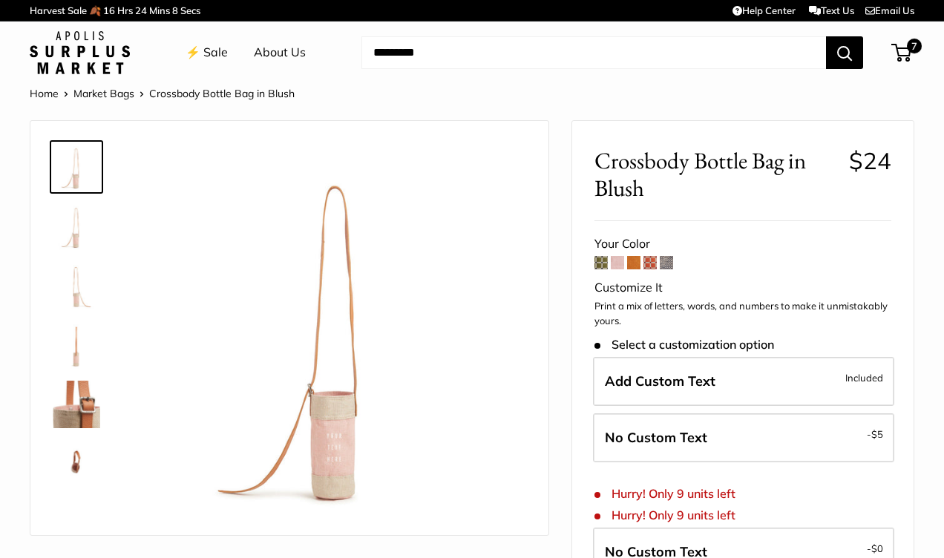
click at [641, 264] on span at bounding box center [633, 262] width 13 height 13
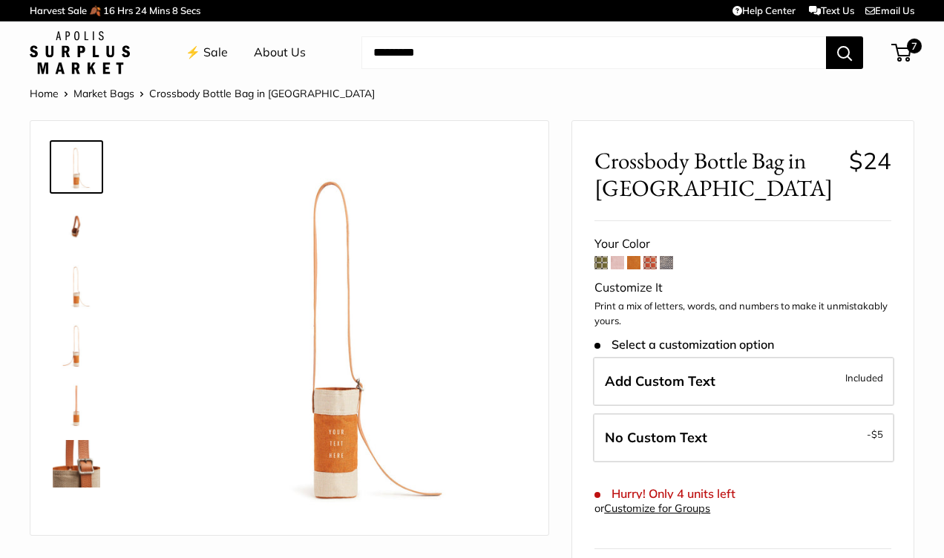
click at [596, 262] on span at bounding box center [601, 262] width 13 height 13
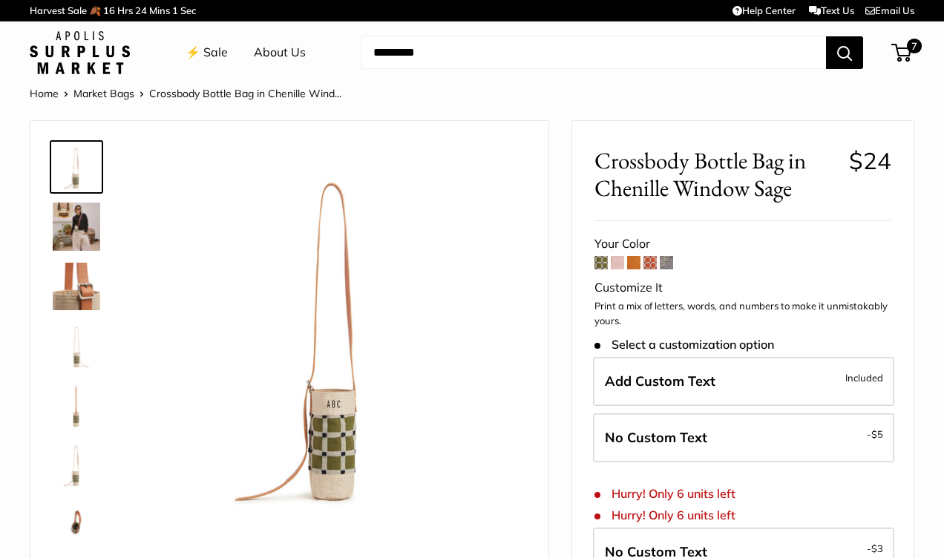
click at [647, 266] on span at bounding box center [650, 262] width 13 height 13
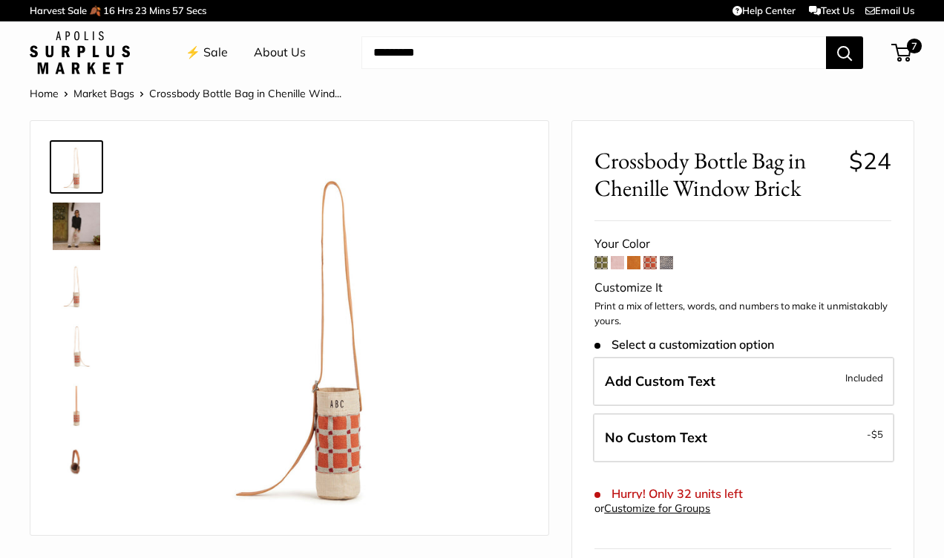
click at [596, 261] on span at bounding box center [601, 262] width 13 height 13
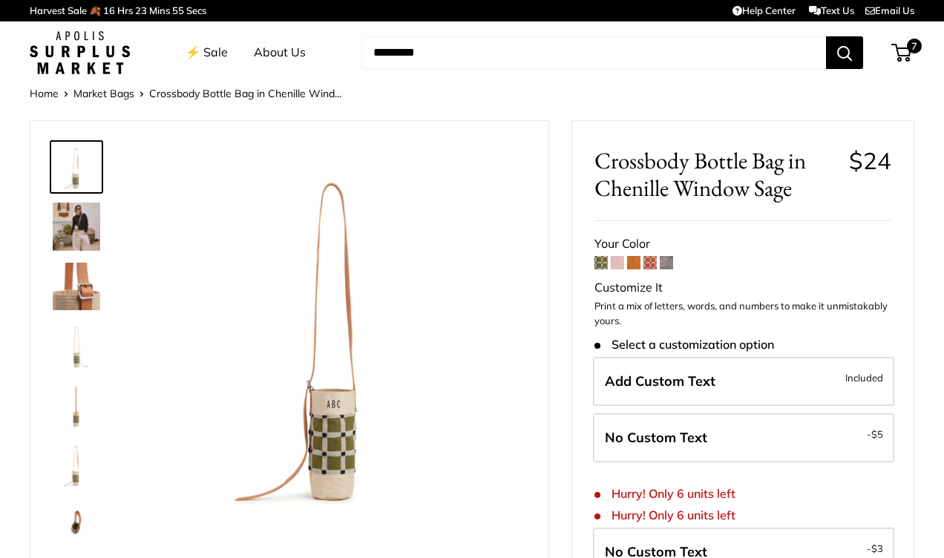
click at [637, 265] on span at bounding box center [633, 262] width 13 height 13
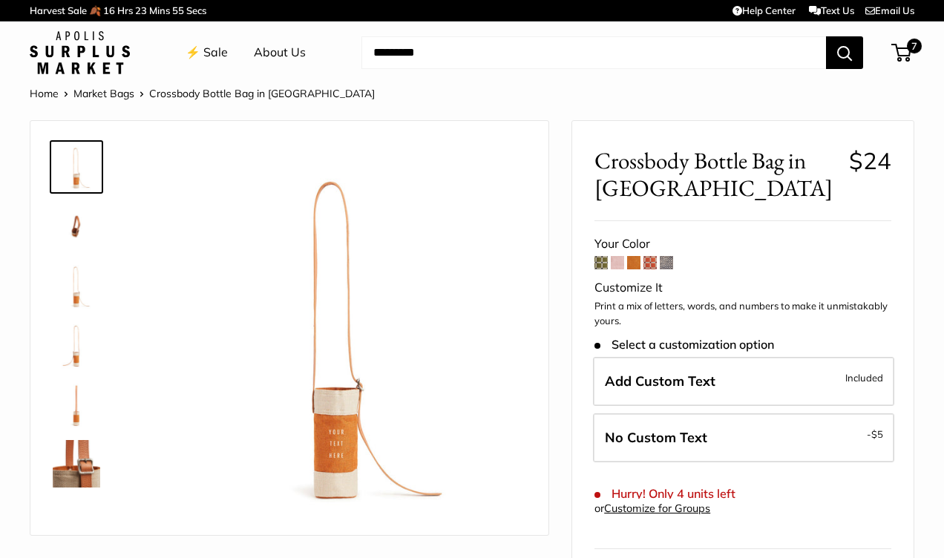
click at [684, 268] on form "Your Color Customize It Print a mix of letters, words, and numbers to make it u…" at bounding box center [743, 444] width 297 height 422
click at [679, 263] on form "Your Color Customize It Print a mix of letters, words, and numbers to make it u…" at bounding box center [743, 444] width 297 height 422
click at [670, 263] on span at bounding box center [666, 262] width 13 height 13
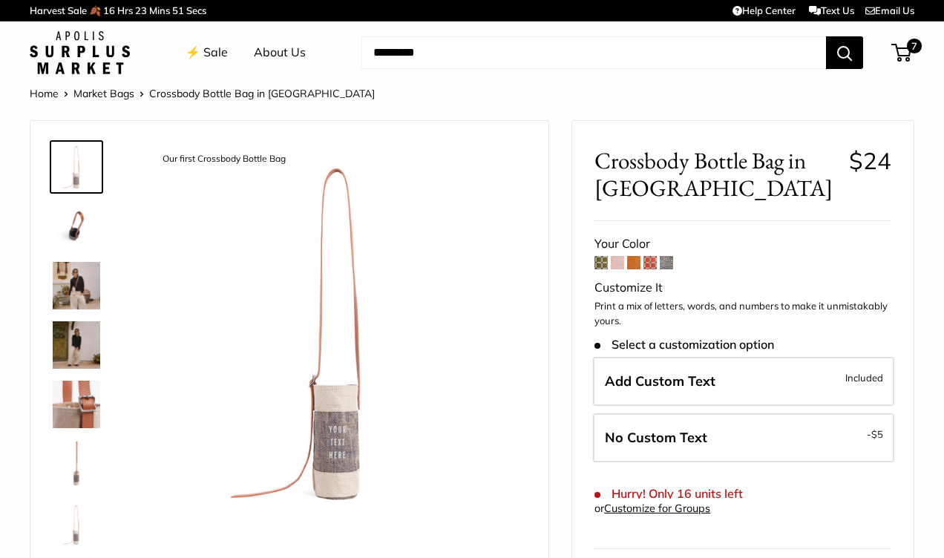
click at [84, 278] on img at bounding box center [77, 286] width 48 height 48
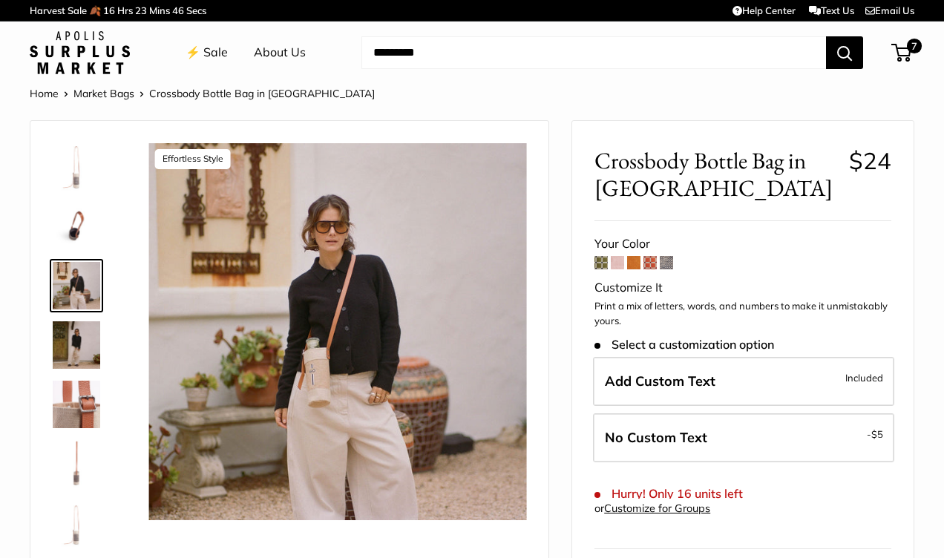
click at [87, 401] on img at bounding box center [77, 405] width 48 height 48
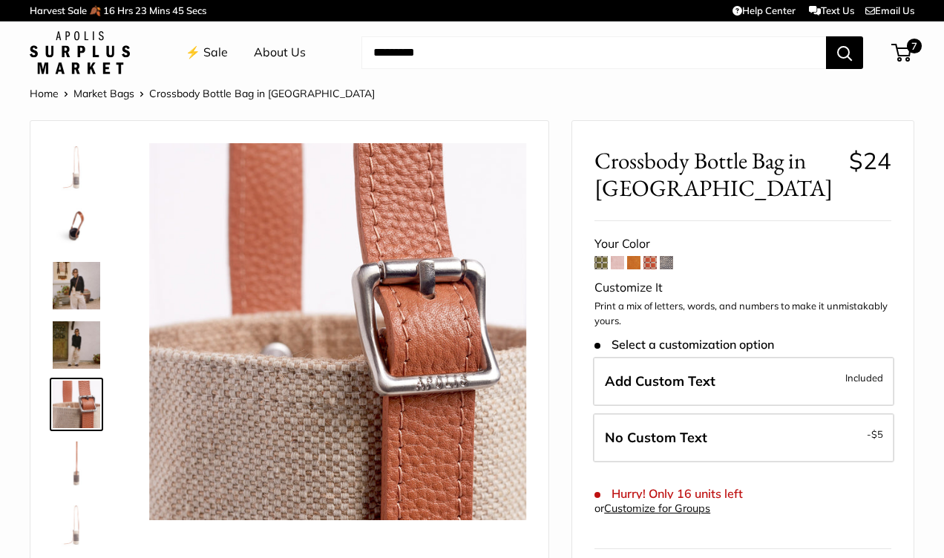
click at [76, 166] on img at bounding box center [77, 167] width 48 height 48
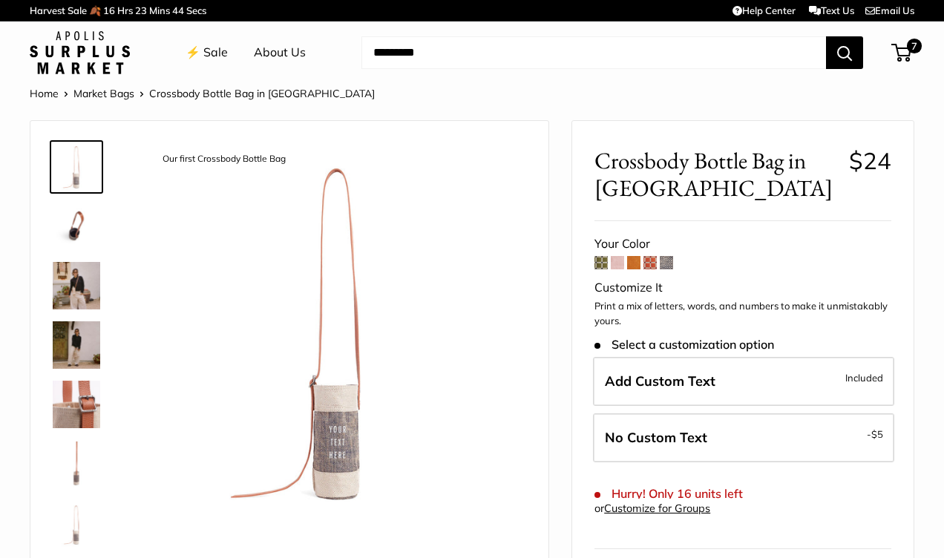
click at [74, 241] on img at bounding box center [77, 227] width 48 height 48
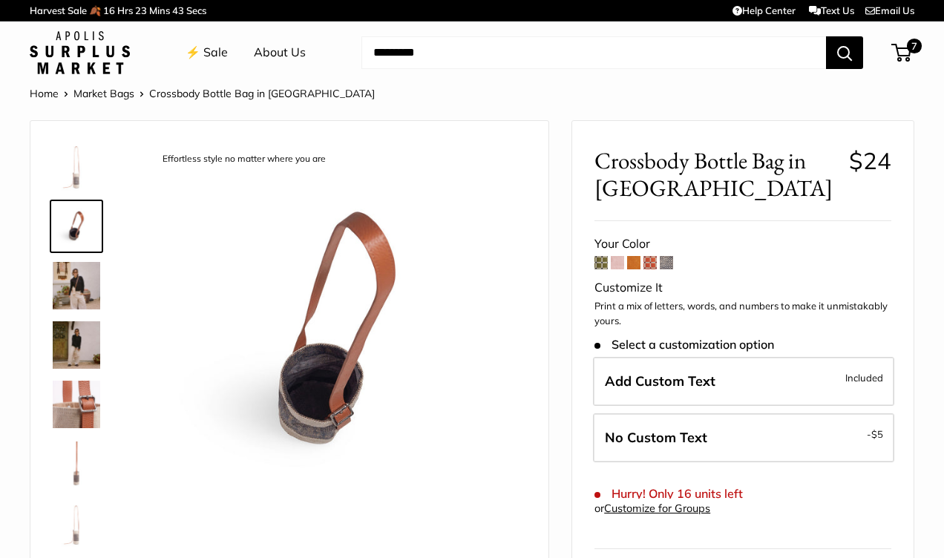
click at [92, 291] on img at bounding box center [77, 286] width 48 height 48
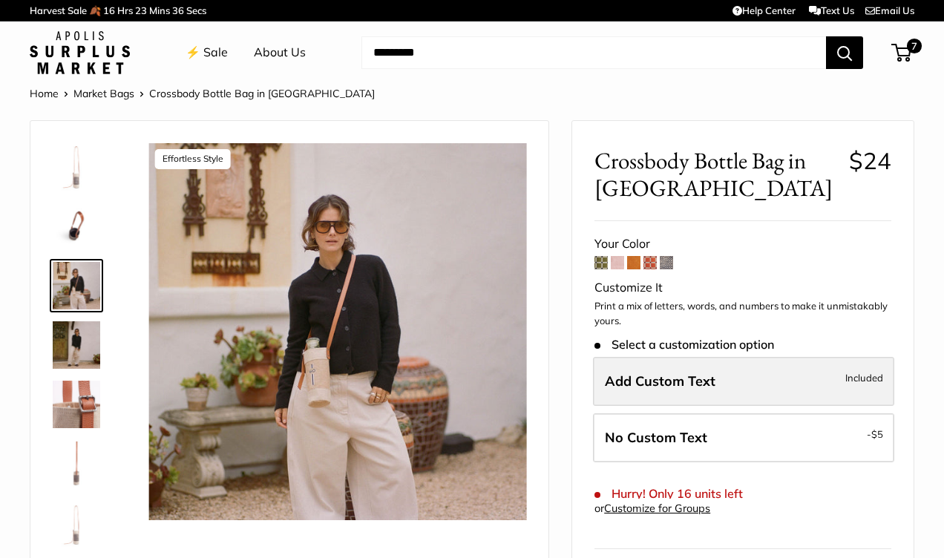
click at [643, 374] on span "Add Custom Text" at bounding box center [660, 381] width 111 height 17
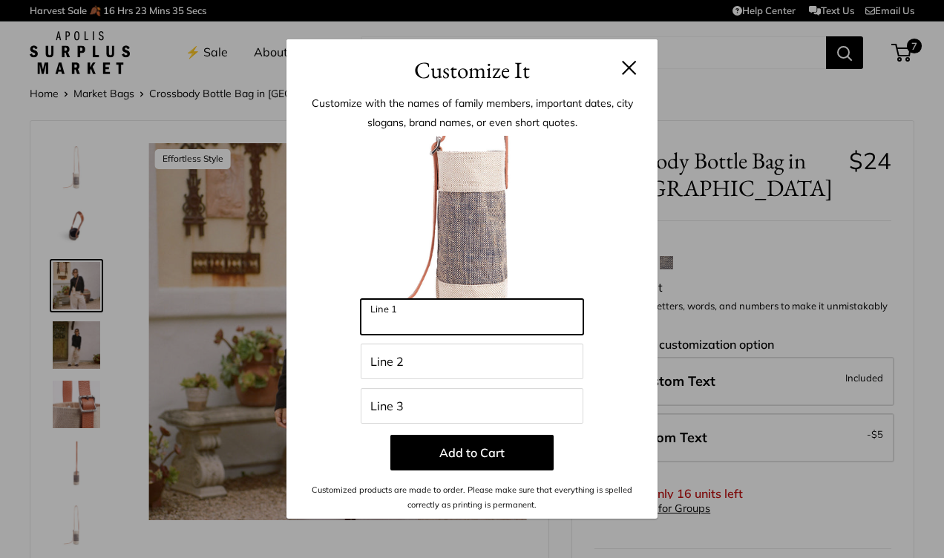
click at [490, 329] on input "Line 1" at bounding box center [472, 317] width 223 height 36
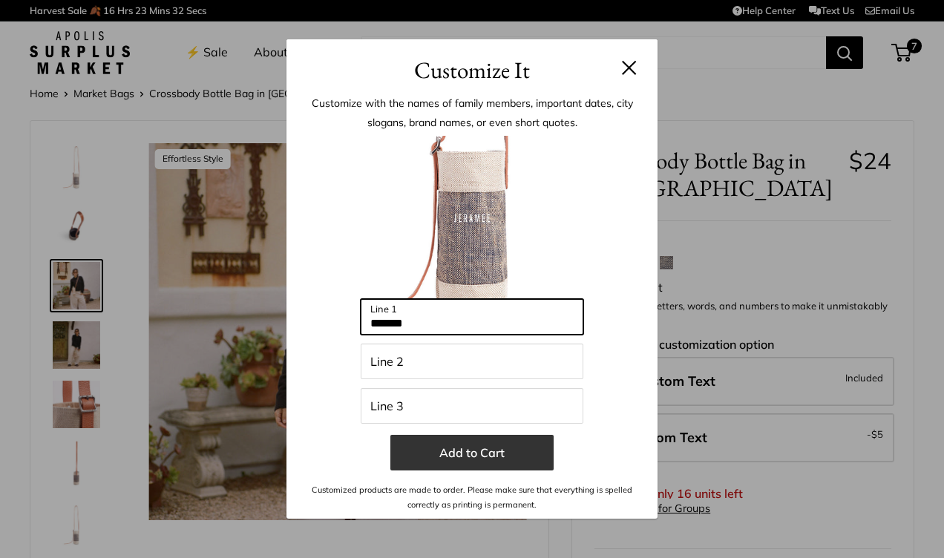
type input "*******"
click at [479, 447] on button "Add to Cart" at bounding box center [471, 453] width 163 height 36
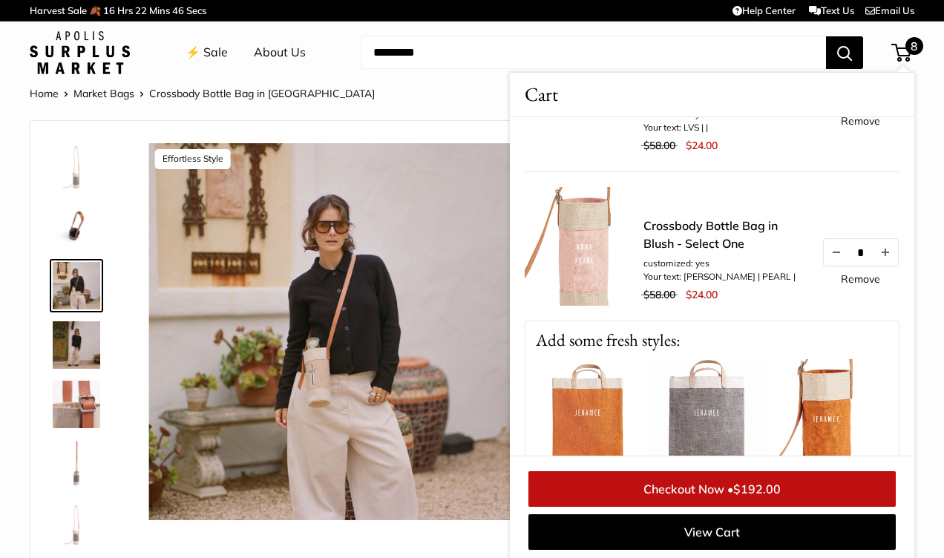
scroll to position [1165, 0]
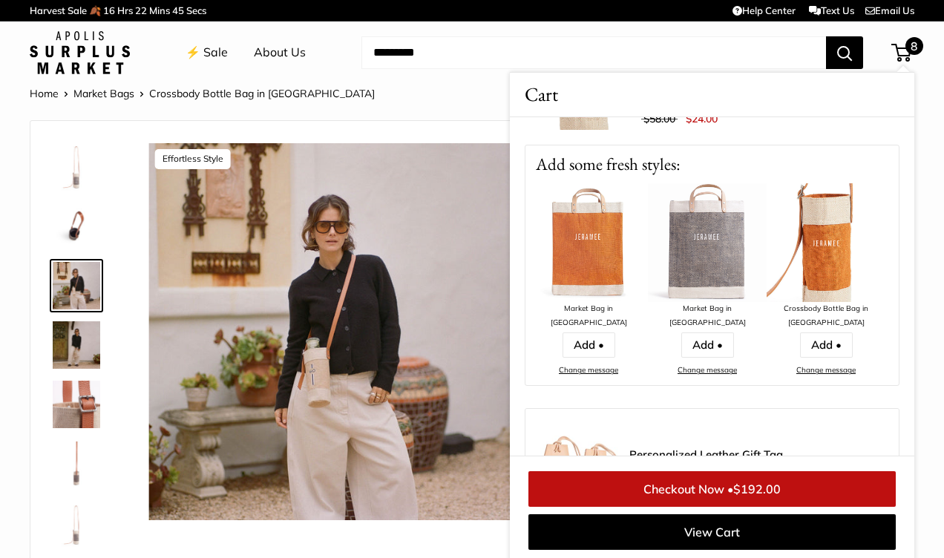
click at [693, 483] on link "Checkout Now • $192.00" at bounding box center [711, 489] width 367 height 36
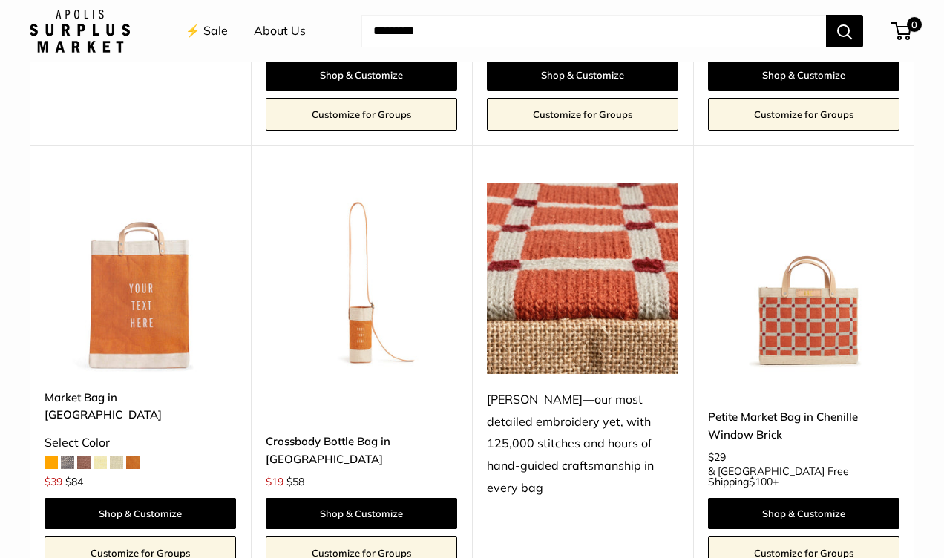
scroll to position [2345, 0]
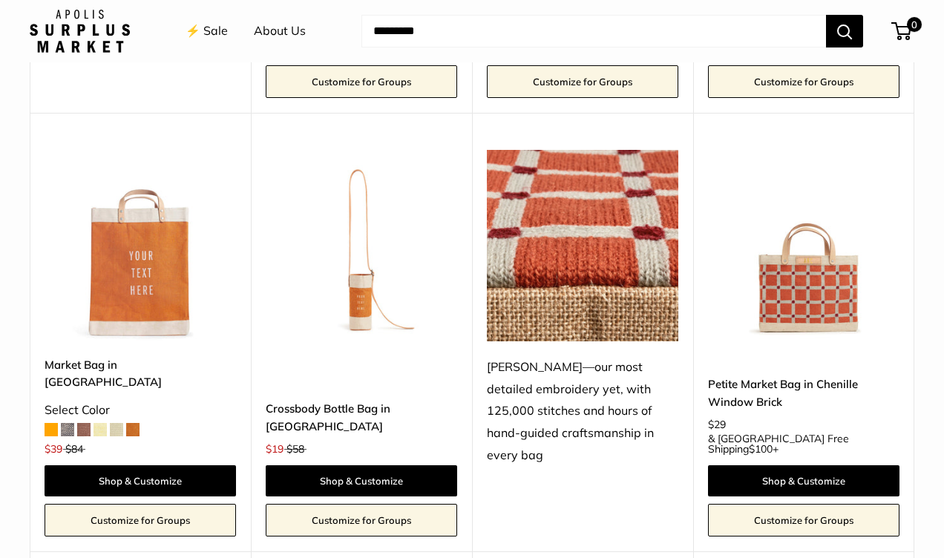
click at [0, 0] on img at bounding box center [0, 0] width 0 height 0
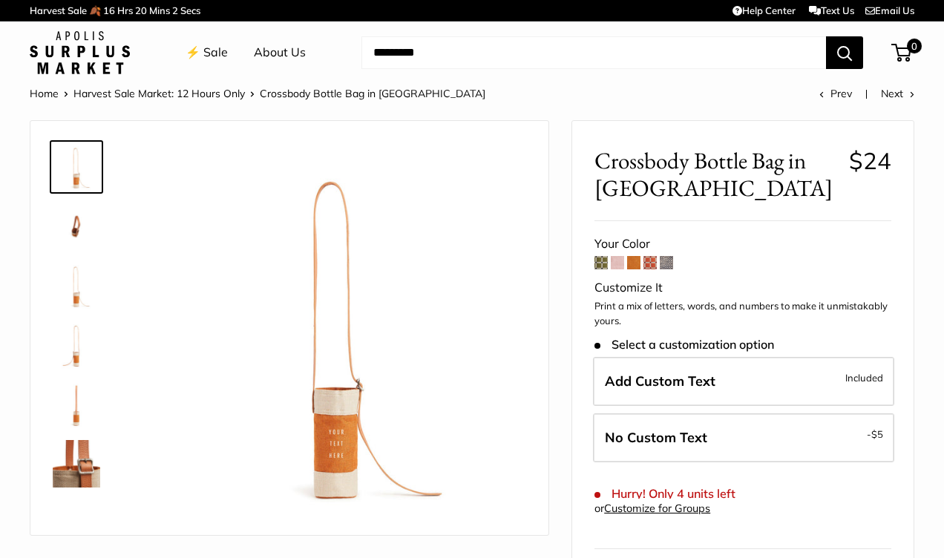
scroll to position [1, 0]
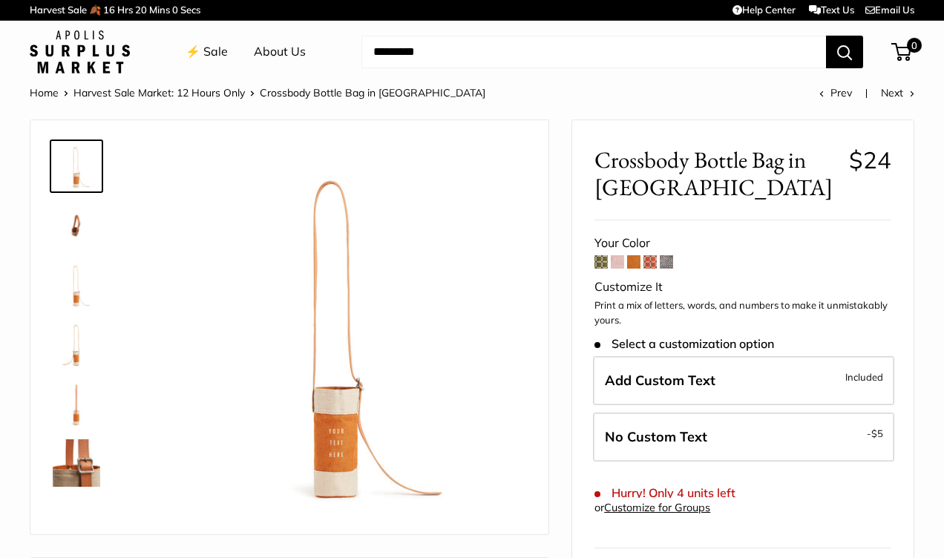
click at [617, 266] on span at bounding box center [617, 261] width 13 height 13
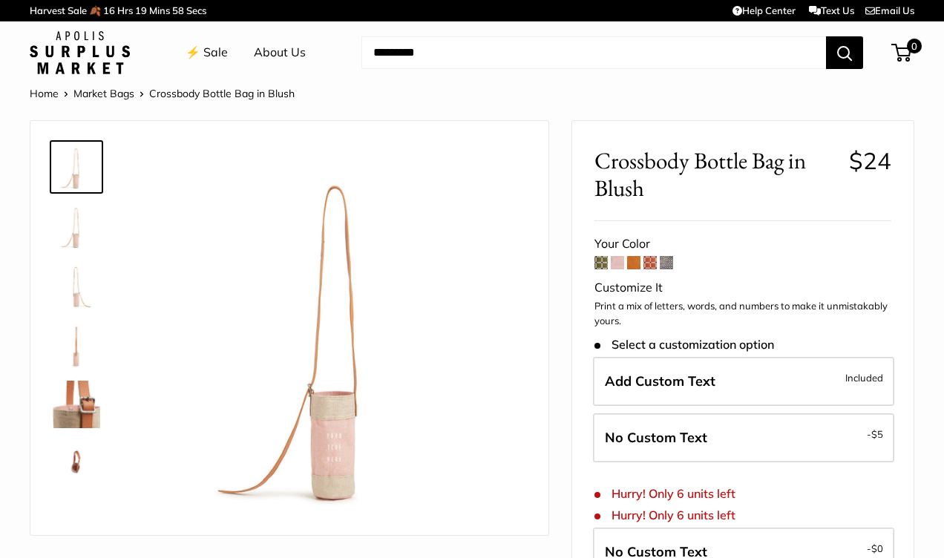
click at [600, 265] on span at bounding box center [601, 262] width 13 height 13
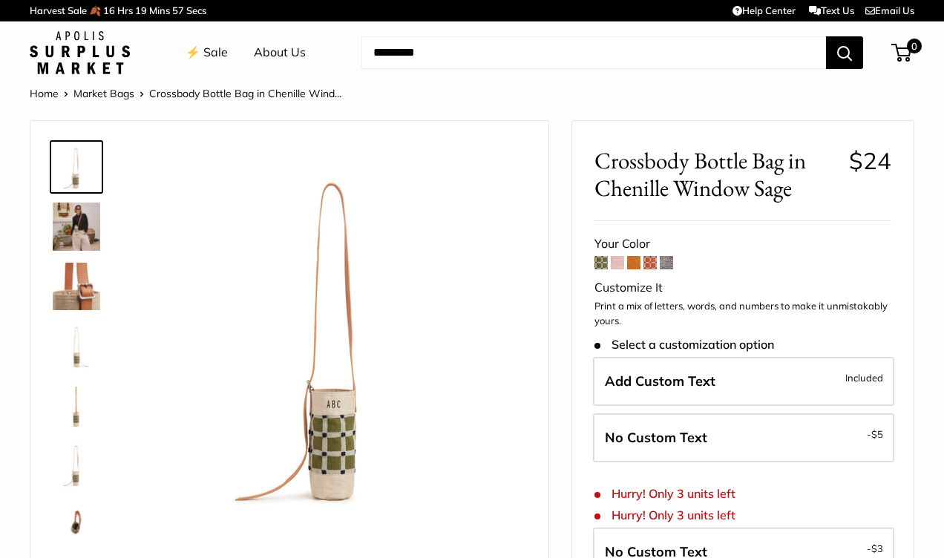
click at [634, 264] on span at bounding box center [633, 262] width 13 height 13
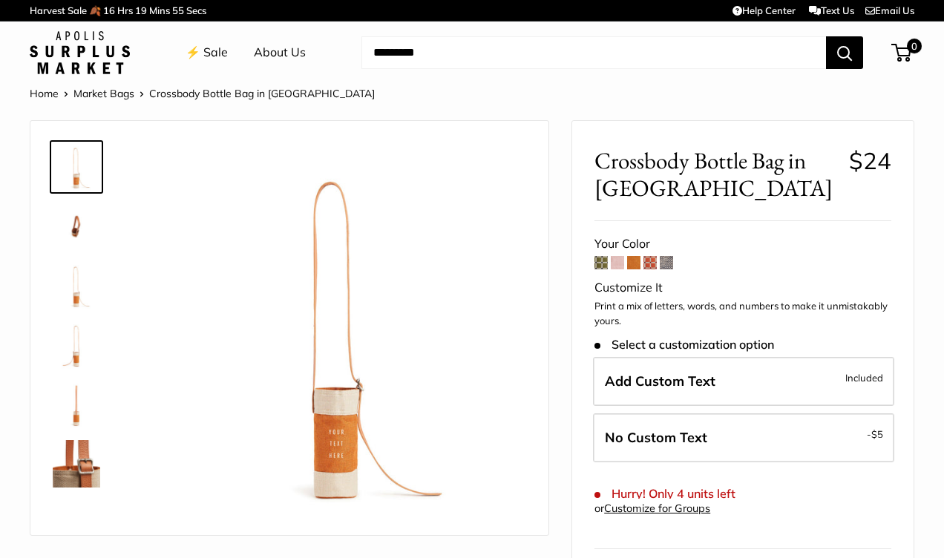
click at [649, 264] on span at bounding box center [650, 262] width 13 height 13
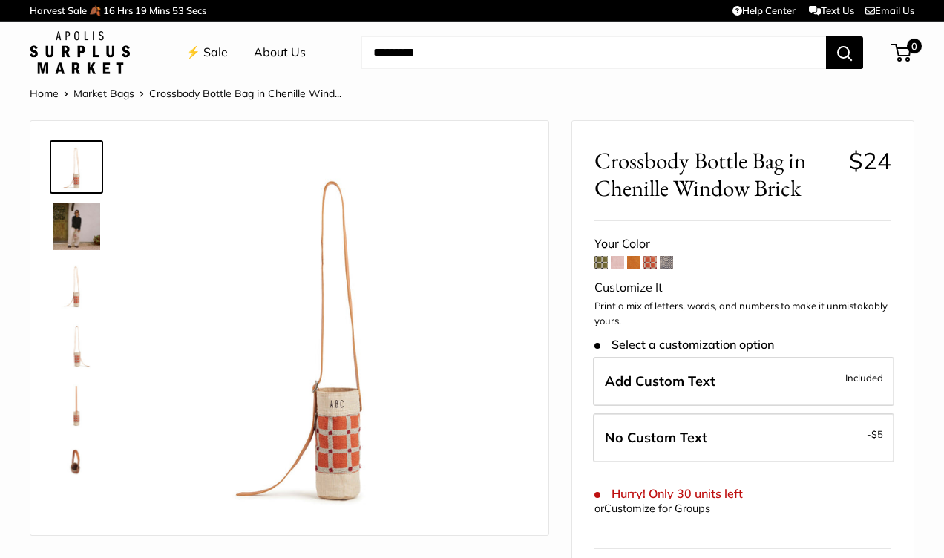
click at [666, 265] on span at bounding box center [666, 262] width 13 height 13
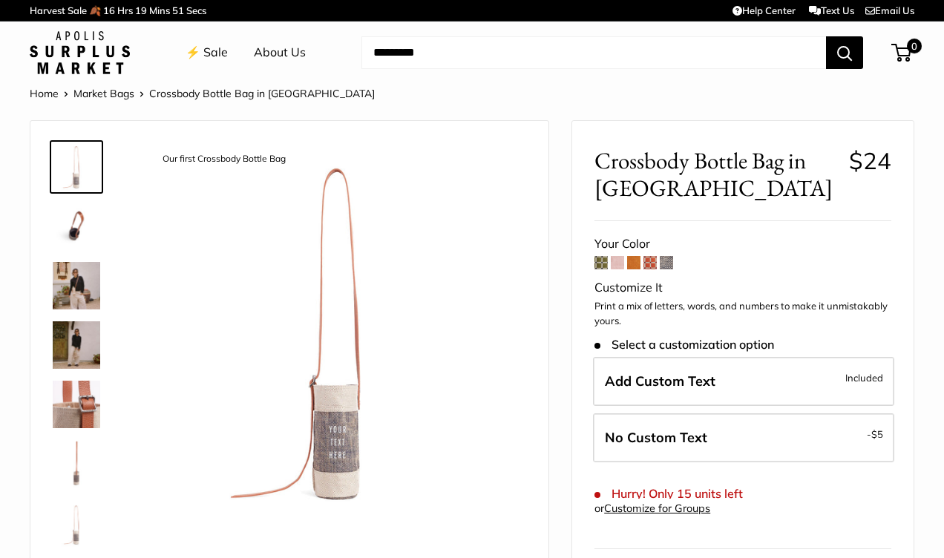
click at [631, 263] on span at bounding box center [633, 262] width 13 height 13
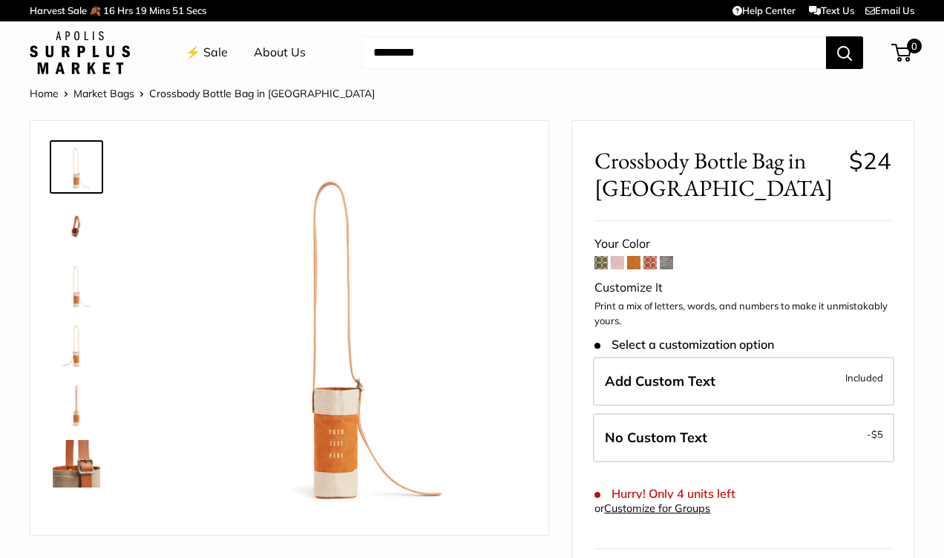
click at [617, 259] on span at bounding box center [617, 262] width 13 height 13
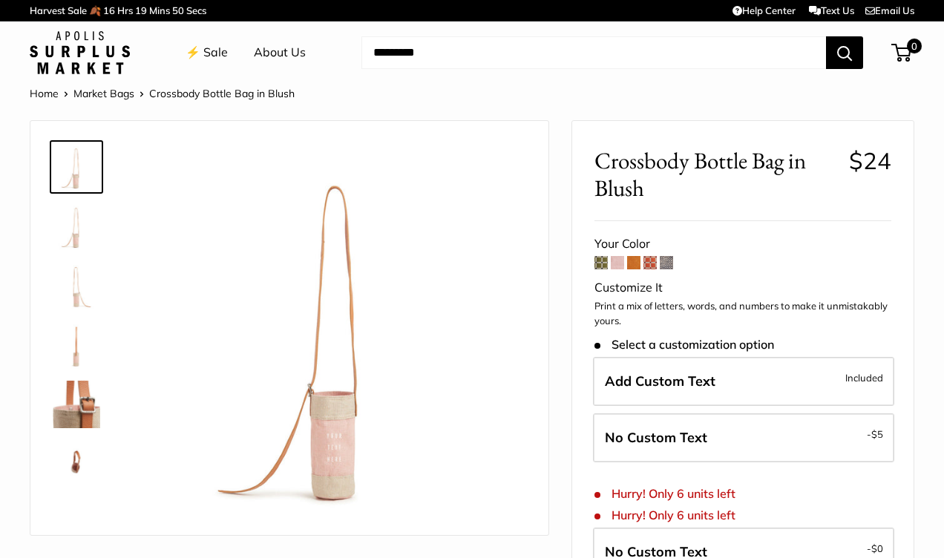
click at [634, 261] on span at bounding box center [633, 262] width 13 height 13
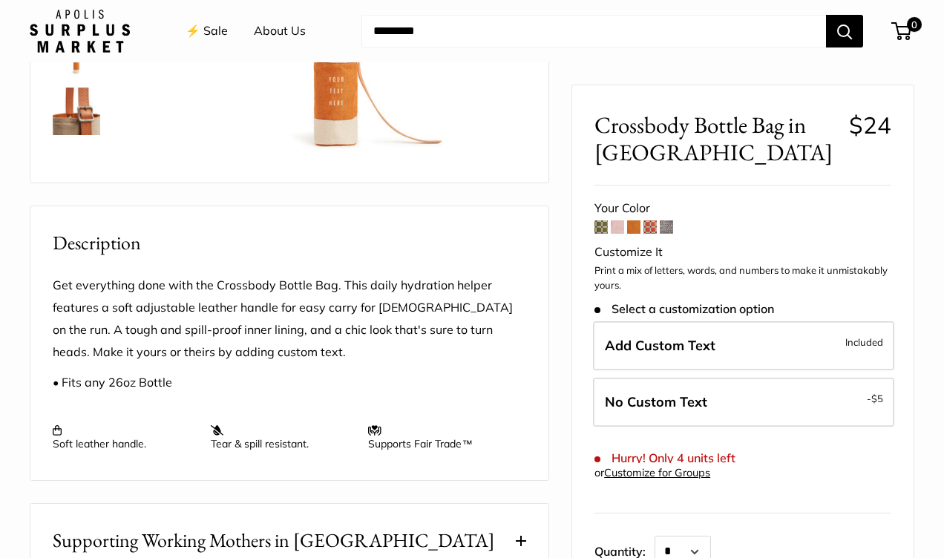
scroll to position [353, 0]
click at [617, 226] on span at bounding box center [617, 226] width 13 height 13
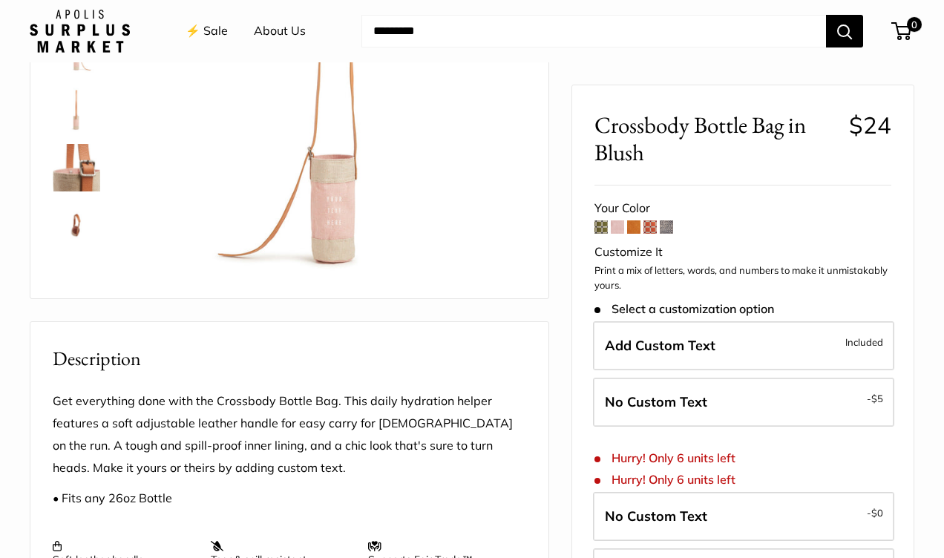
scroll to position [274, 0]
